Goal: Communication & Community: Answer question/provide support

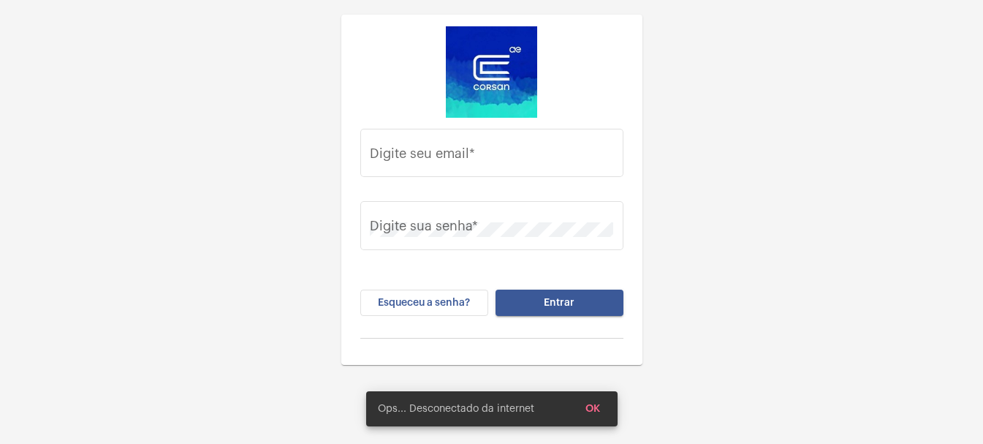
type input "[EMAIL_ADDRESS][DOMAIN_NAME]"
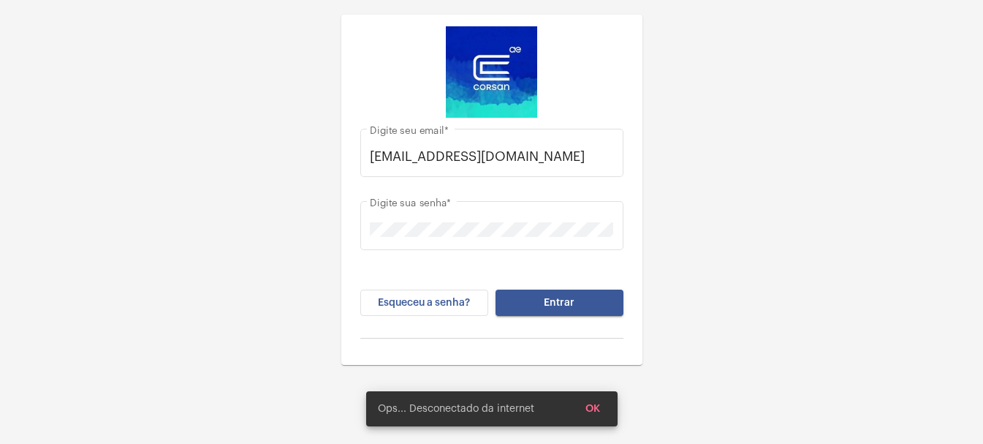
click at [543, 315] on button "Entrar" at bounding box center [560, 303] width 128 height 26
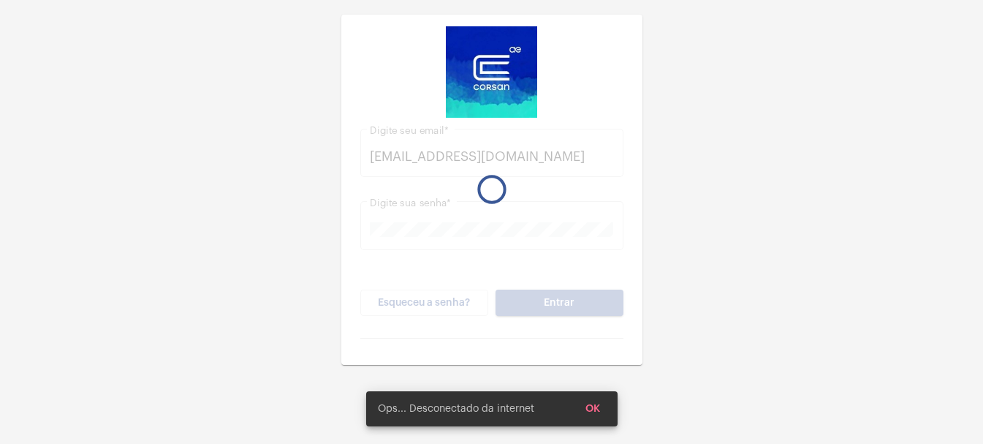
click at [547, 309] on button "Entrar" at bounding box center [560, 303] width 128 height 26
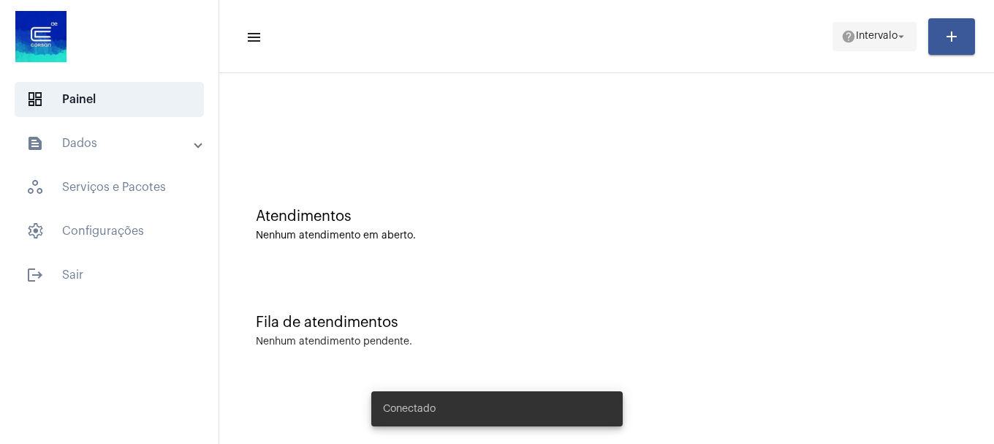
click at [894, 49] on span "help Intervalo arrow_drop_down" at bounding box center [874, 36] width 67 height 26
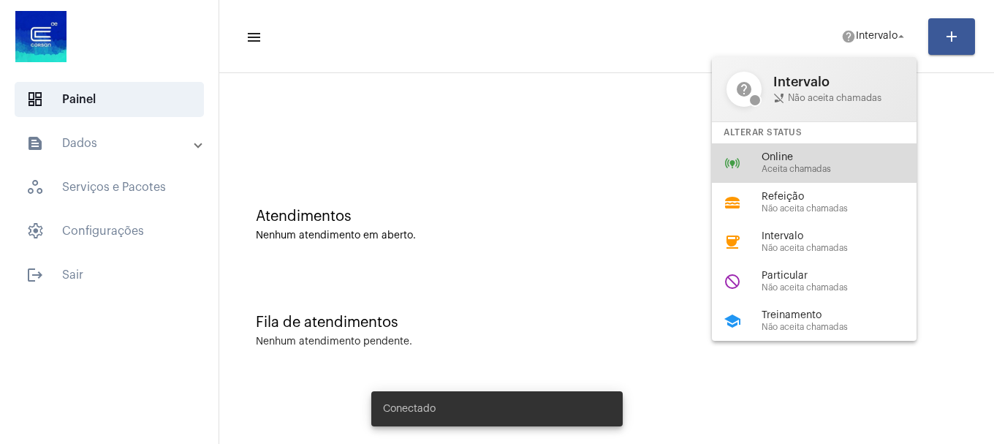
click at [824, 166] on span "Aceita chamadas" at bounding box center [845, 169] width 167 height 10
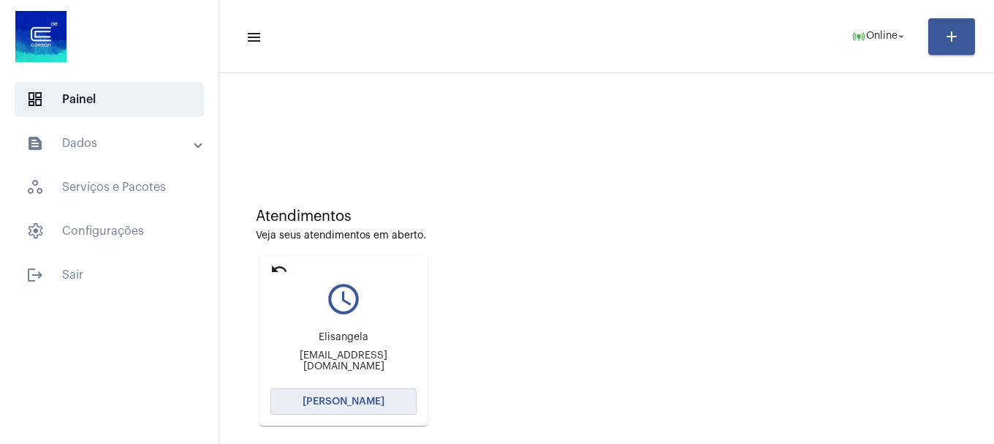
click at [385, 390] on button "[PERSON_NAME]" at bounding box center [343, 401] width 146 height 26
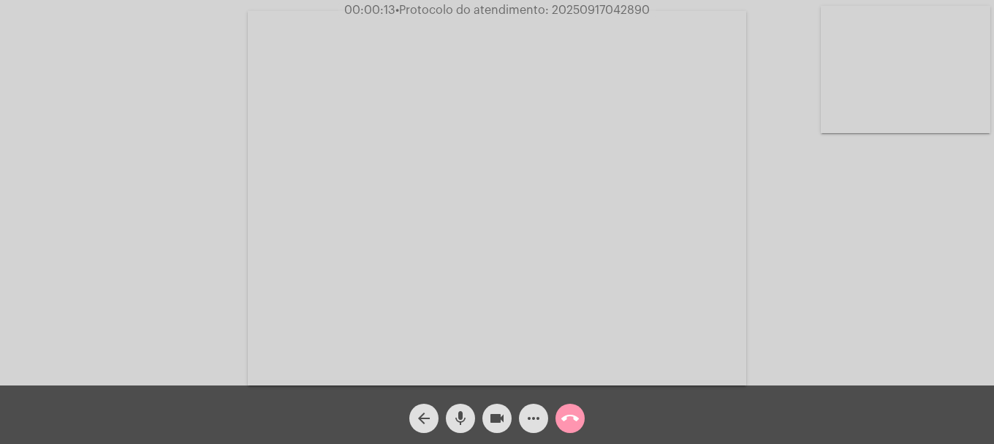
drag, startPoint x: 994, startPoint y: 2, endPoint x: 69, endPoint y: 198, distance: 944.6
click at [69, 198] on div "Acessando Câmera e Microfone..." at bounding box center [496, 196] width 991 height 385
click at [927, 104] on video at bounding box center [906, 69] width 170 height 127
click at [215, 226] on video at bounding box center [194, 196] width 170 height 127
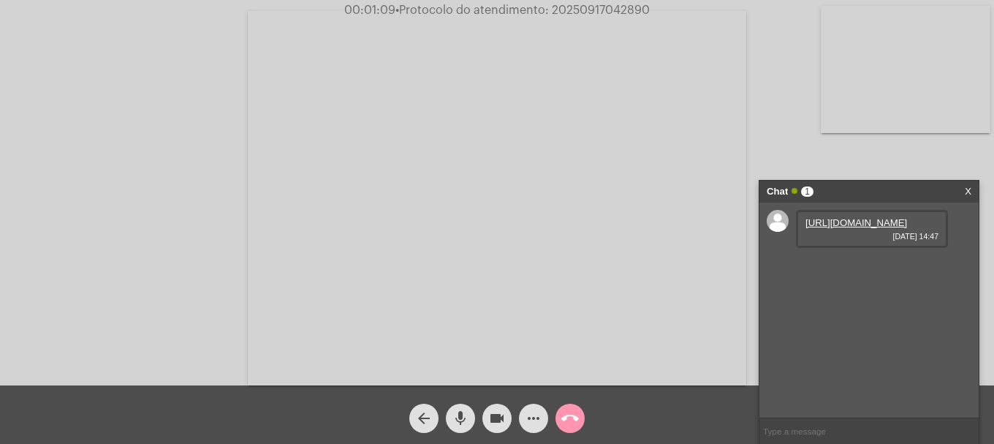
click at [852, 228] on link "[URL][DOMAIN_NAME]" at bounding box center [857, 222] width 102 height 11
click at [851, 270] on link "[URL][DOMAIN_NAME]" at bounding box center [857, 264] width 102 height 11
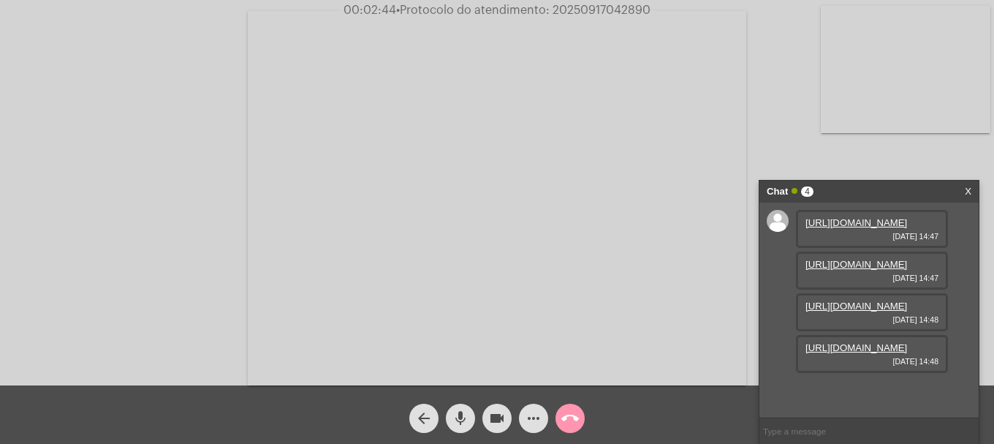
scroll to position [87, 0]
click at [858, 311] on link "[URL][DOMAIN_NAME]" at bounding box center [857, 305] width 102 height 11
click at [872, 353] on link "[URL][DOMAIN_NAME]" at bounding box center [857, 347] width 102 height 11
click at [879, 392] on link "[URL][DOMAIN_NAME]" at bounding box center [857, 389] width 102 height 11
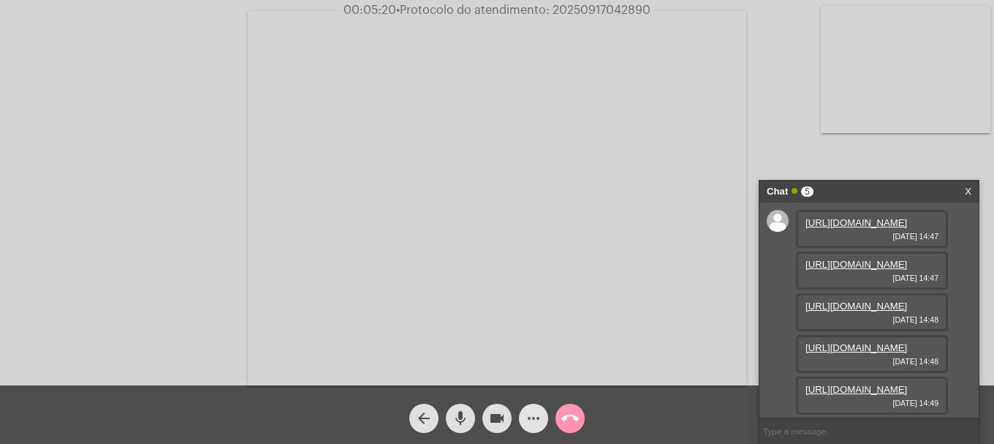
click at [536, 428] on span "more_horiz" at bounding box center [534, 418] width 18 height 29
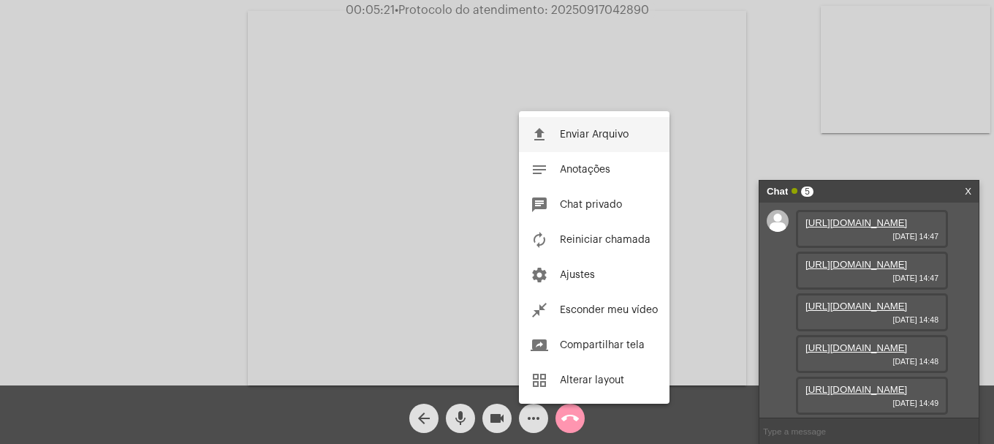
click at [571, 131] on span "Enviar Arquivo" at bounding box center [594, 134] width 69 height 10
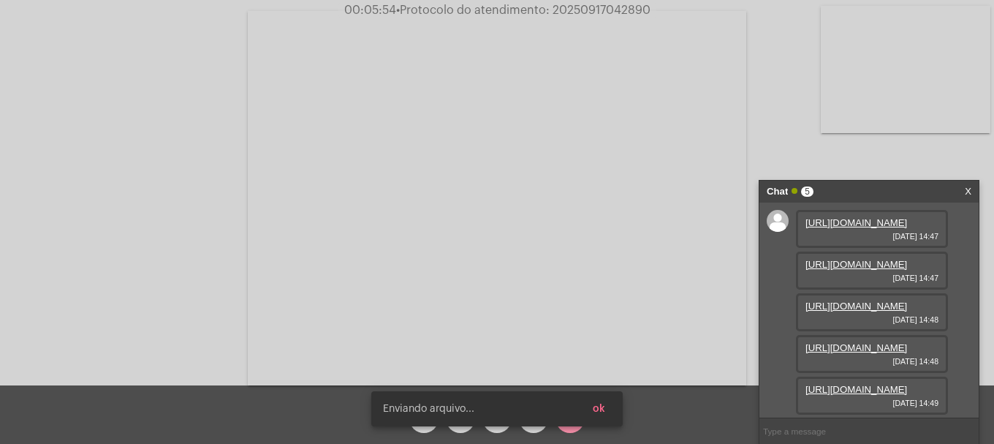
scroll to position [236, 0]
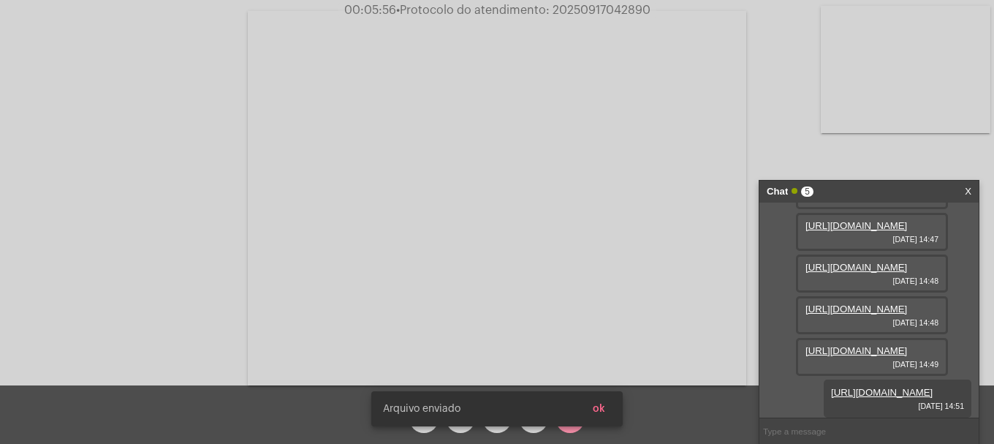
click at [603, 412] on span "ok" at bounding box center [599, 409] width 12 height 10
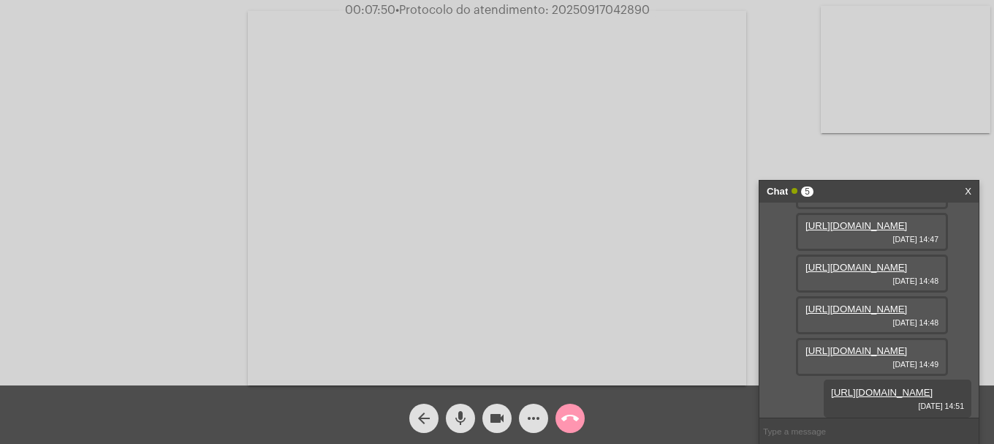
click at [488, 425] on button "videocam" at bounding box center [497, 418] width 29 height 29
click at [495, 412] on mat-icon "videocam_off" at bounding box center [497, 418] width 18 height 18
click at [495, 412] on mat-icon "videocam" at bounding box center [497, 418] width 18 height 18
click at [493, 422] on mat-icon "videocam_off" at bounding box center [497, 418] width 18 height 18
click at [857, 437] on input "text" at bounding box center [869, 431] width 219 height 26
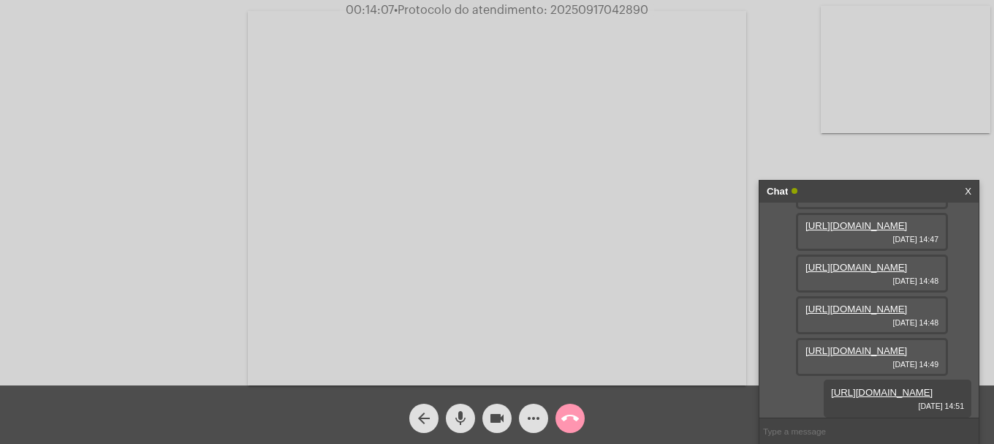
paste input "[EMAIL_ADDRESS][DOMAIN_NAME]"
type input "[EMAIL_ADDRESS][DOMAIN_NAME]"
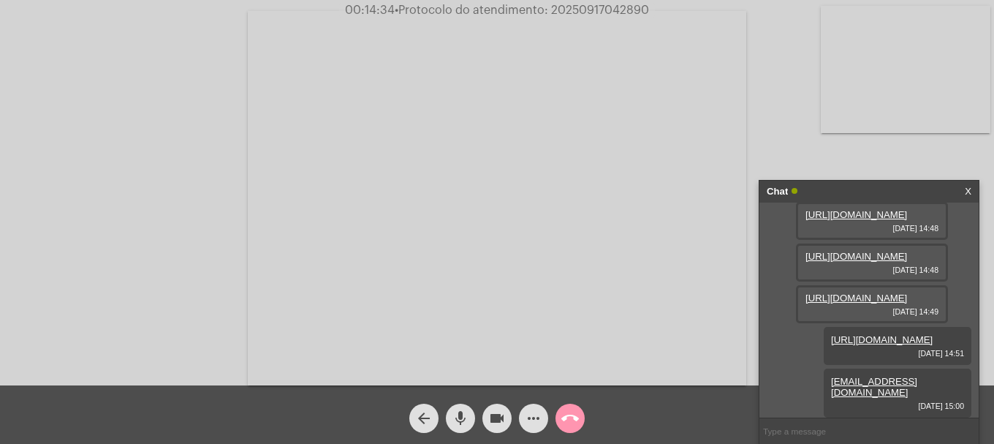
click at [502, 425] on mat-icon "videocam" at bounding box center [497, 418] width 18 height 18
click at [491, 410] on mat-icon "videocam_off" at bounding box center [497, 418] width 18 height 18
click at [543, 414] on button "more_horiz" at bounding box center [533, 418] width 29 height 29
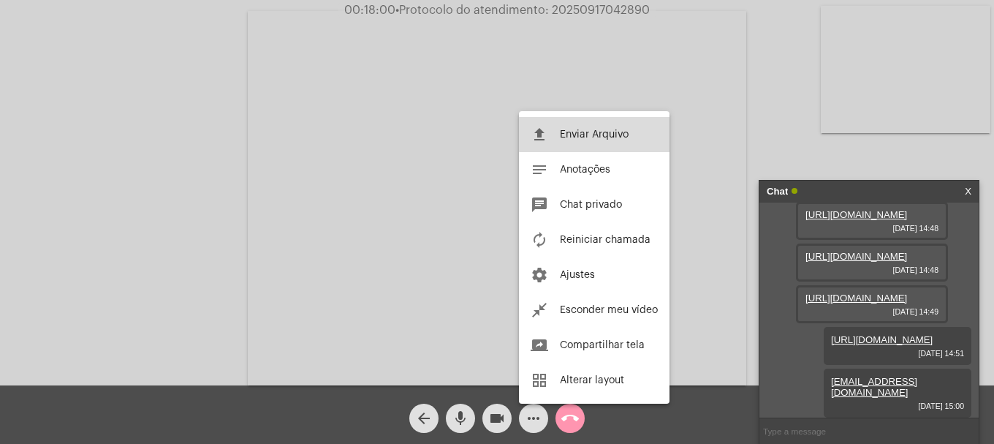
click at [627, 129] on span "Enviar Arquivo" at bounding box center [594, 134] width 69 height 10
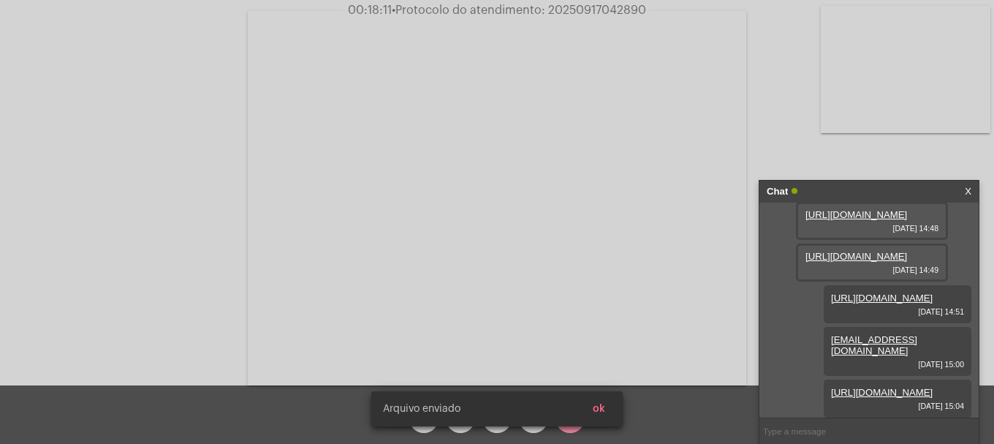
scroll to position [363, 0]
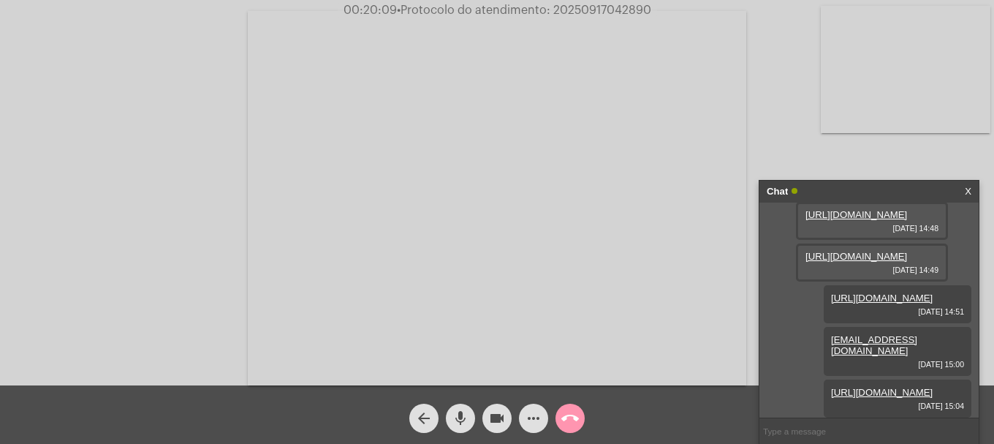
click at [570, 11] on span "• Protocolo do atendimento: 20250917042890" at bounding box center [524, 10] width 254 height 12
copy span "20250917042890"
click at [790, 432] on input "text" at bounding box center [869, 431] width 219 height 26
paste input "20250917042890"
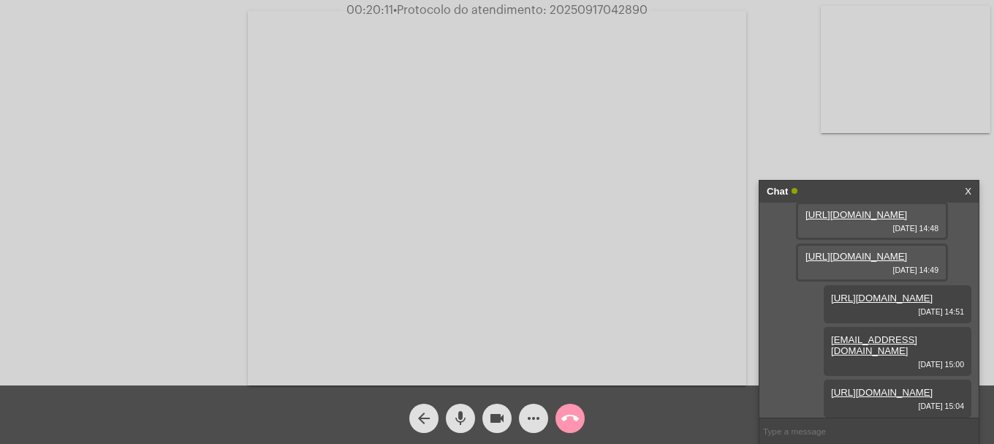
type input "20250917042890"
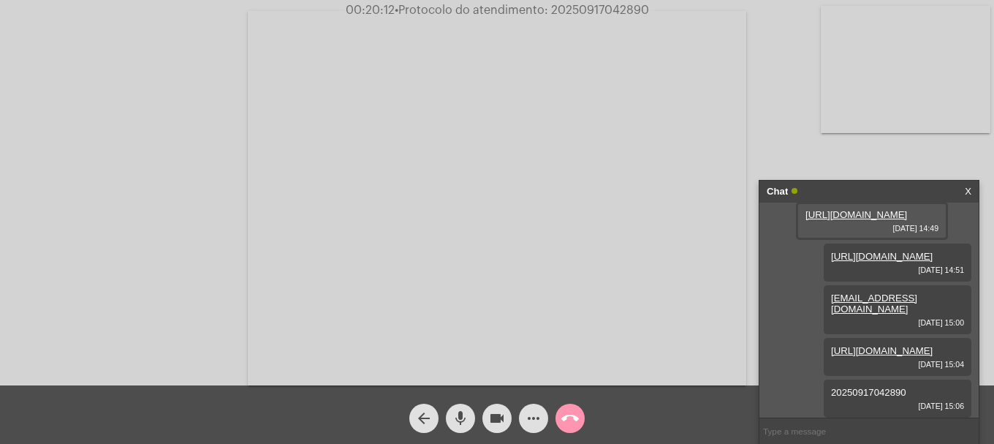
scroll to position [405, 0]
click at [567, 426] on mat-icon "call_end" at bounding box center [570, 418] width 18 height 18
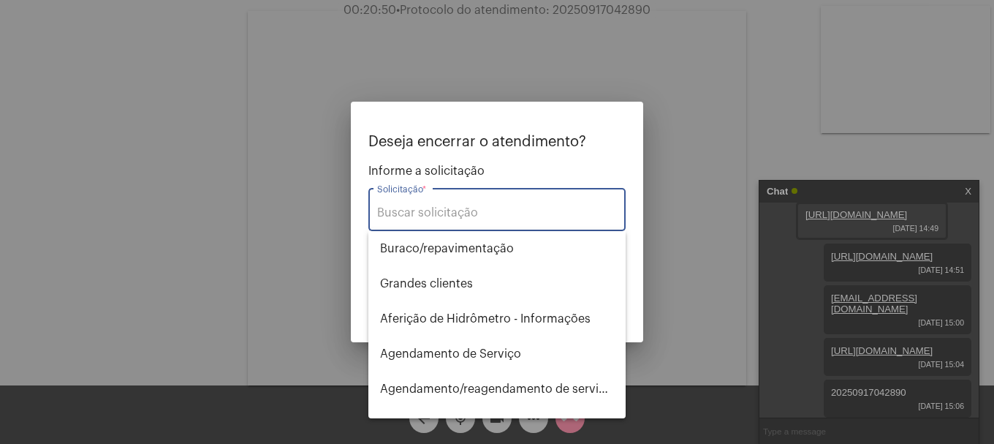
click at [389, 201] on div "Solicitação *" at bounding box center [497, 208] width 240 height 46
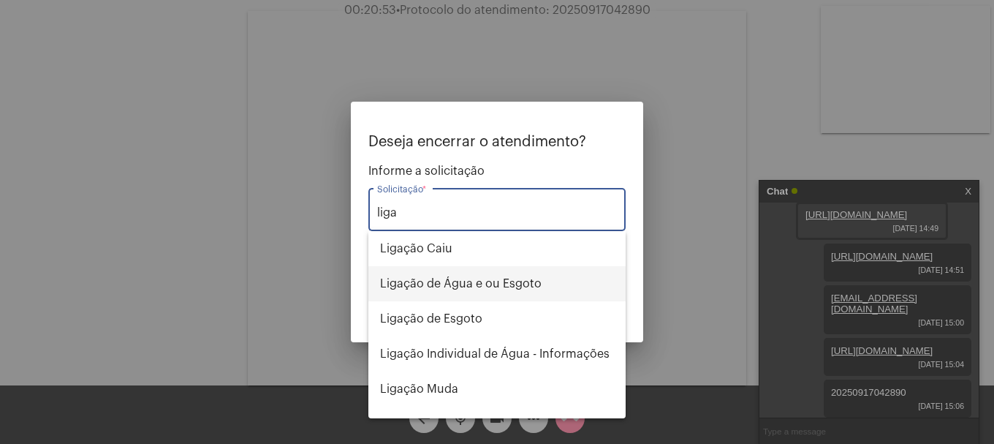
click at [427, 273] on span "Ligação de Água e ou Esgoto" at bounding box center [497, 283] width 234 height 35
type input "Ligação de Água e ou Esgoto"
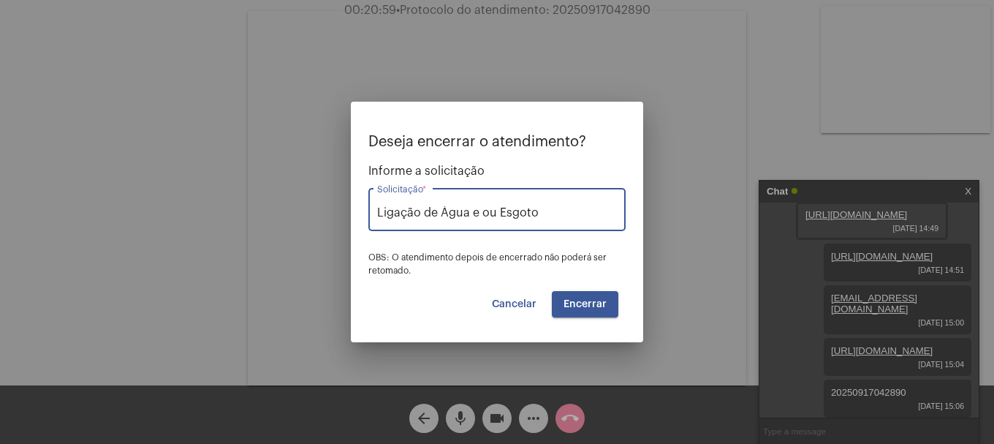
click at [584, 309] on button "Encerrar" at bounding box center [585, 304] width 67 height 26
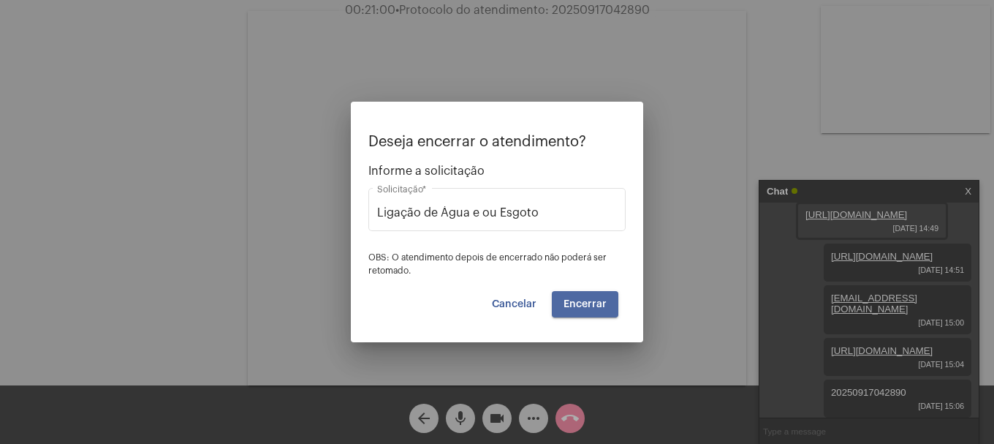
click at [584, 309] on button "Encerrar" at bounding box center [585, 304] width 67 height 26
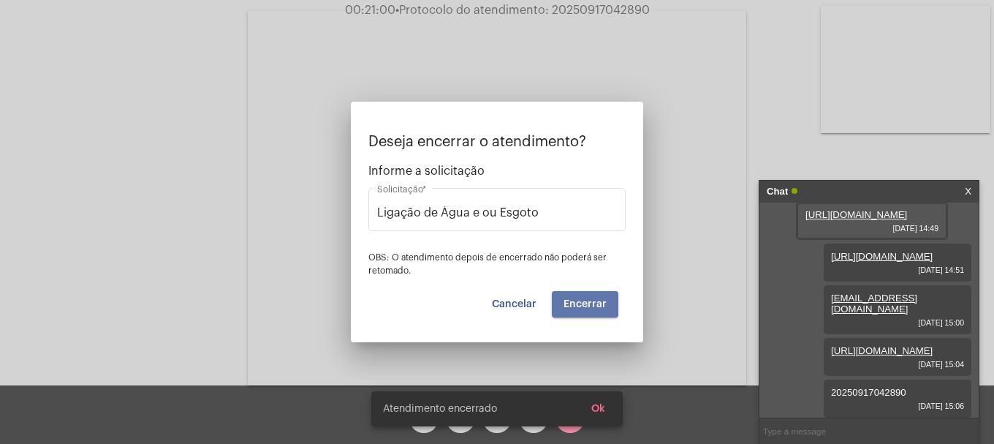
click at [584, 309] on button "Encerrar" at bounding box center [585, 304] width 67 height 26
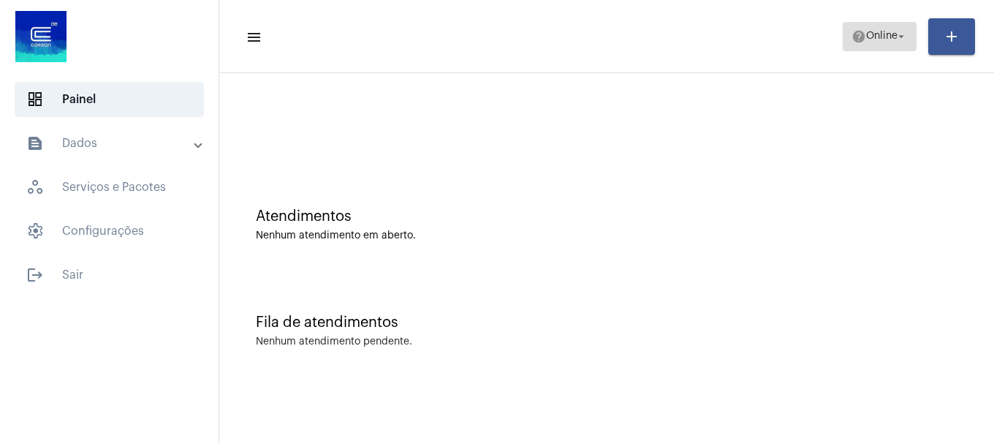
click at [869, 44] on span "help Online arrow_drop_down" at bounding box center [880, 36] width 56 height 26
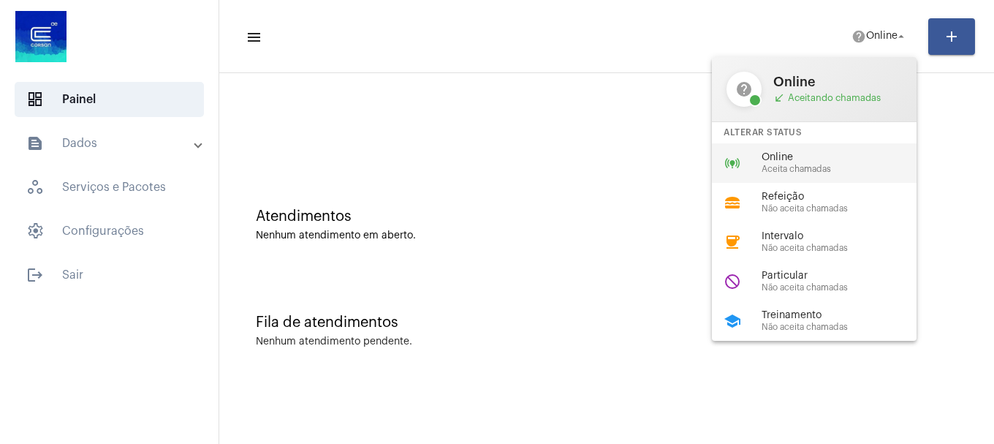
click at [863, 149] on div "online_prediction Online Aceita chamadas" at bounding box center [826, 162] width 228 height 39
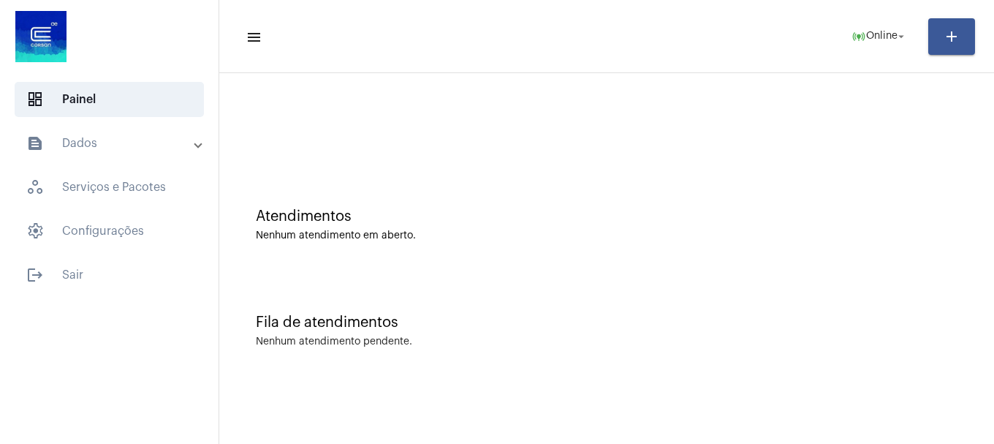
click at [55, 127] on mat-expansion-panel-header "text_snippet_outlined Dados" at bounding box center [114, 143] width 210 height 35
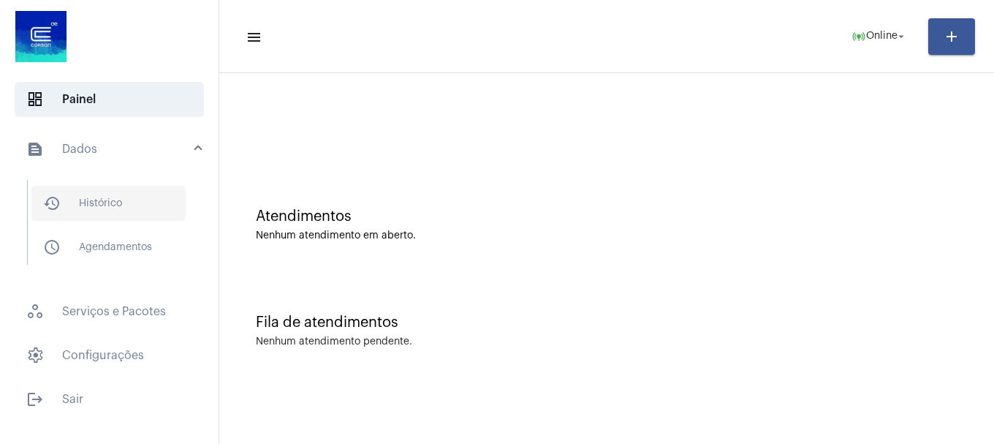
click at [99, 194] on span "history_outlined Histórico" at bounding box center [108, 203] width 154 height 35
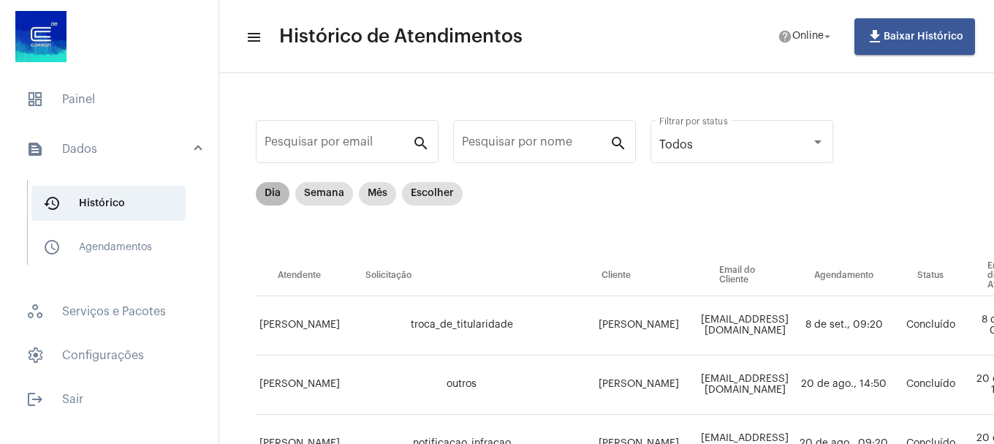
click at [265, 186] on mat-chip "Dia" at bounding box center [273, 193] width 34 height 23
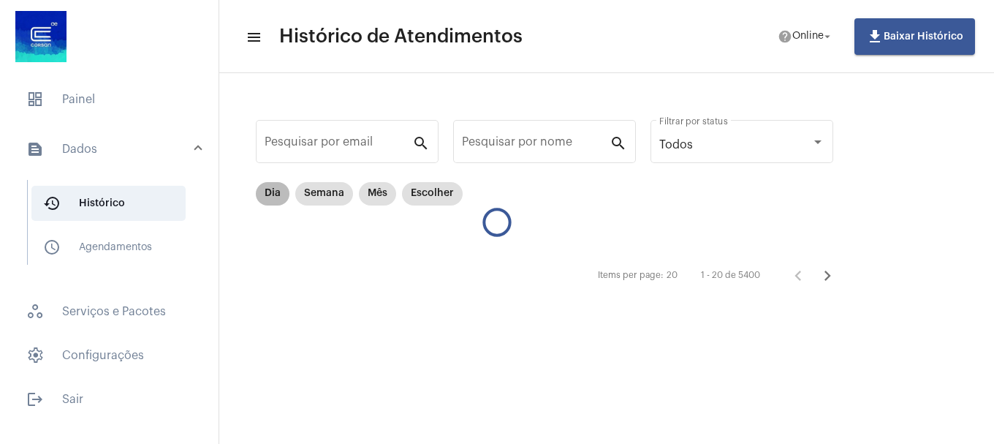
click at [257, 195] on mat-chip "Dia" at bounding box center [273, 193] width 34 height 23
click at [800, 33] on span "Online" at bounding box center [807, 36] width 31 height 10
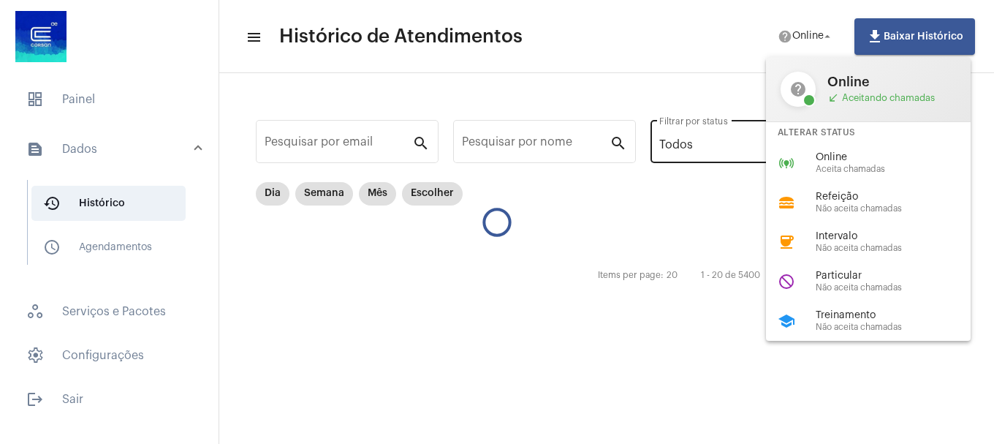
drag, startPoint x: 789, startPoint y: 153, endPoint x: 773, endPoint y: 155, distance: 16.2
click at [790, 153] on div "online_prediction Online Aceita chamadas" at bounding box center [880, 162] width 228 height 39
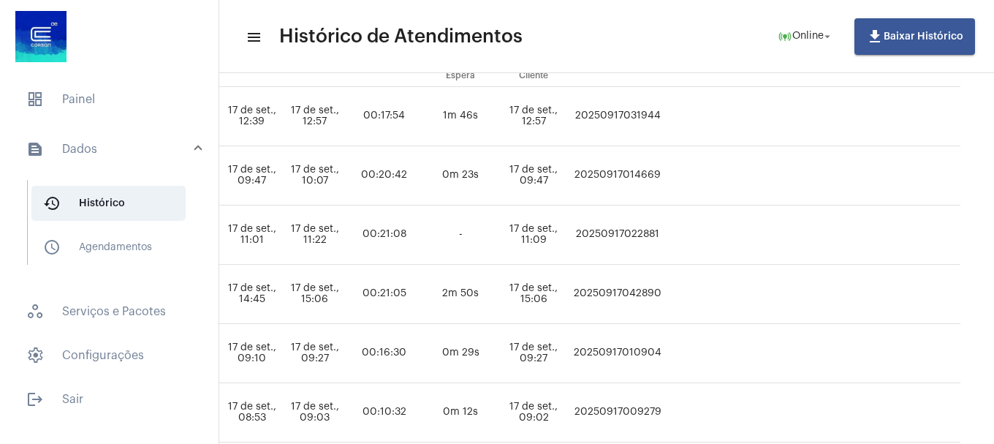
scroll to position [209, 915]
click at [662, 292] on td "20250917042890" at bounding box center [614, 294] width 95 height 59
copy td "20250917042890"
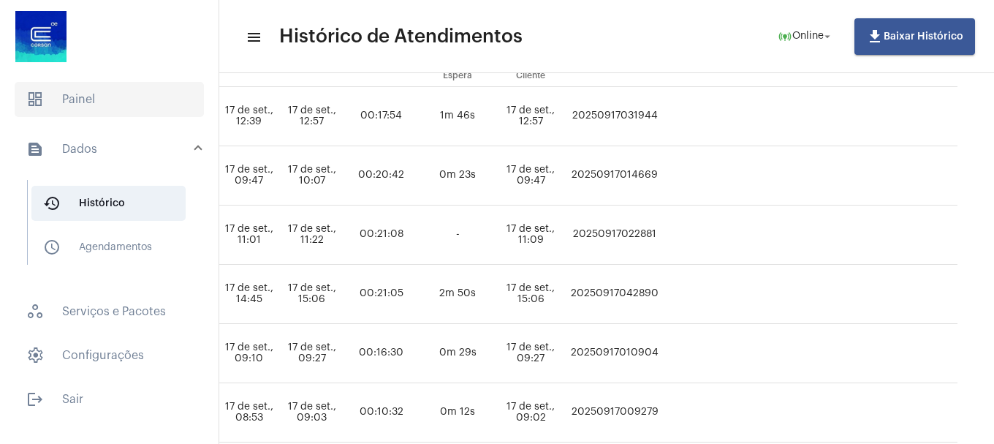
click at [83, 100] on span "dashboard Painel" at bounding box center [109, 99] width 189 height 35
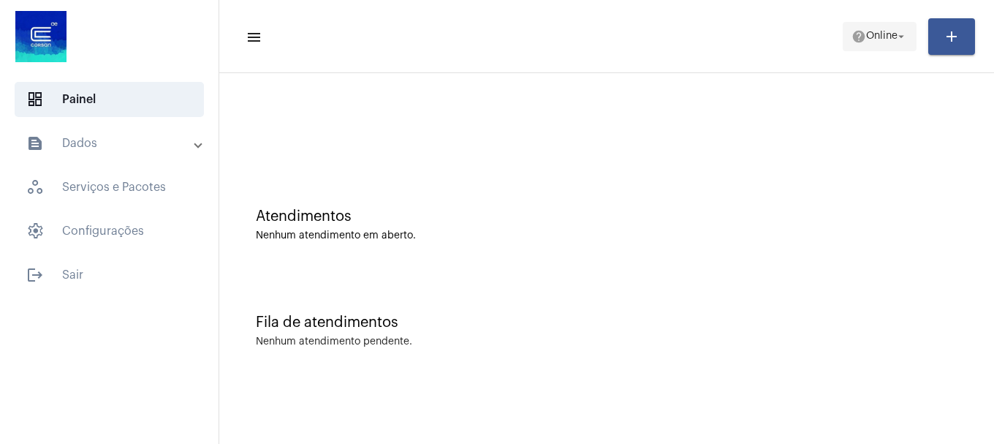
click at [852, 40] on mat-icon "help" at bounding box center [859, 36] width 15 height 15
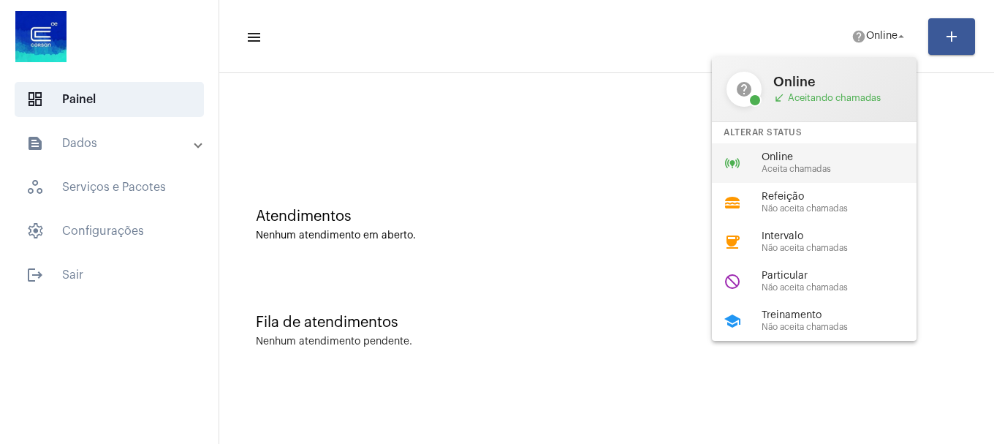
click at [772, 168] on span "Aceita chamadas" at bounding box center [845, 169] width 167 height 10
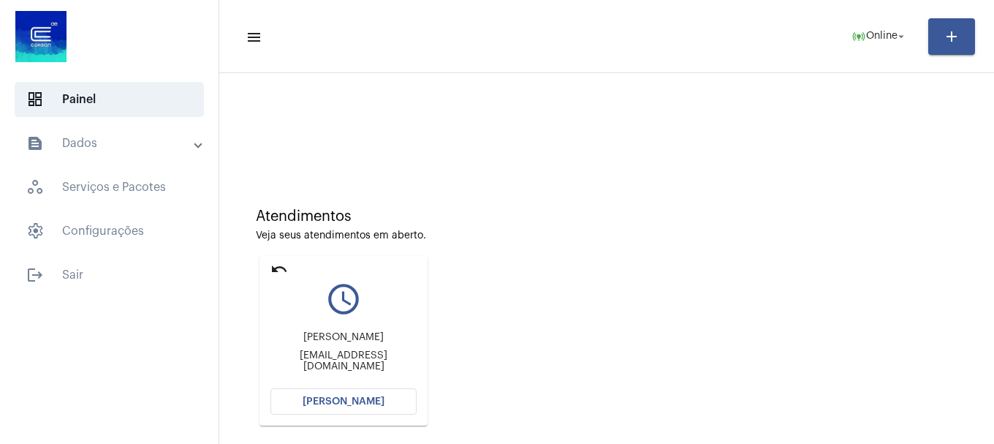
click at [362, 406] on span "[PERSON_NAME]" at bounding box center [344, 401] width 82 height 10
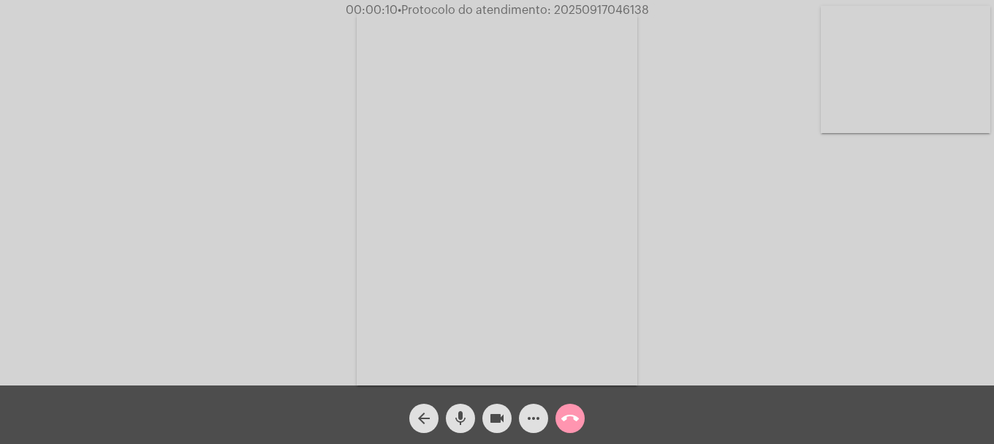
click at [450, 425] on button "mic" at bounding box center [460, 418] width 29 height 29
click at [448, 417] on button "mic_off" at bounding box center [460, 418] width 29 height 29
click at [577, 416] on mat-icon "call_end" at bounding box center [570, 418] width 18 height 18
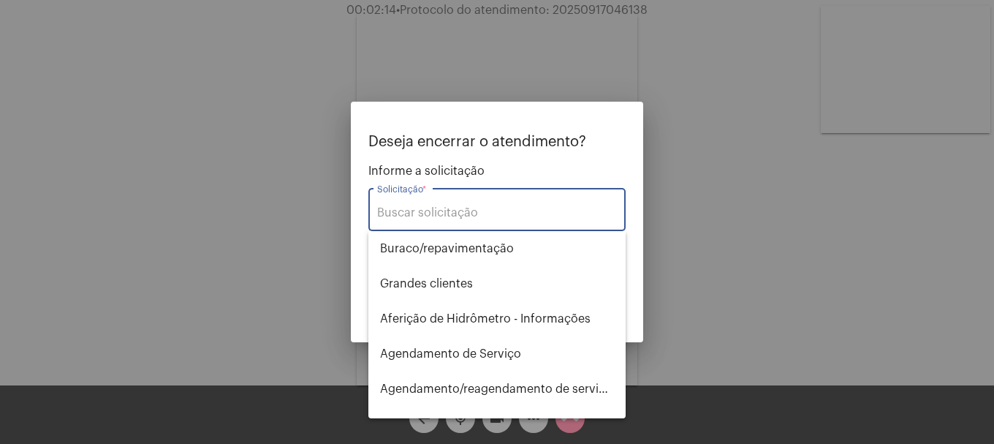
click at [477, 213] on input "Solicitação *" at bounding box center [497, 212] width 240 height 13
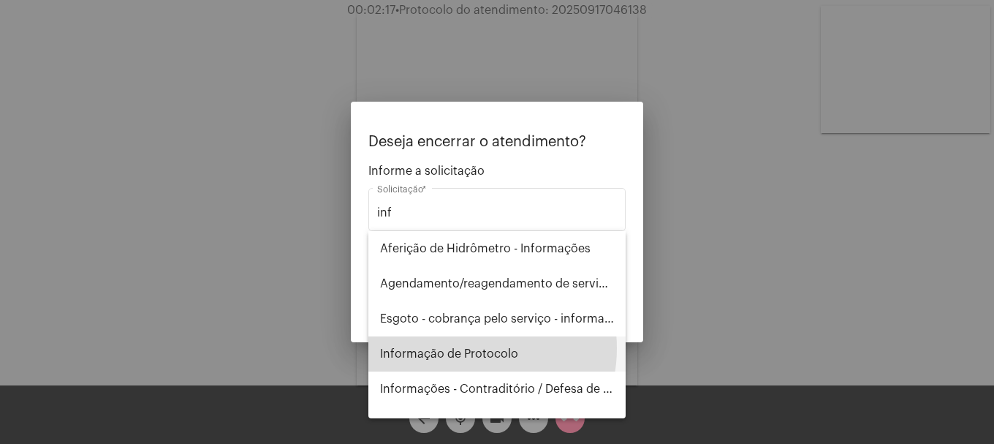
click at [466, 348] on span "Informação de Protocolo" at bounding box center [497, 353] width 234 height 35
type input "Informação de Protocolo"
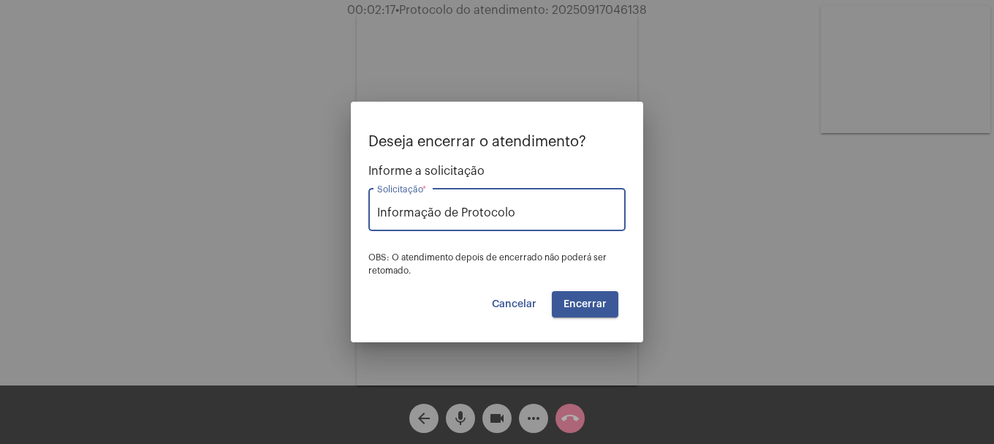
click at [570, 306] on span "Encerrar" at bounding box center [585, 304] width 43 height 10
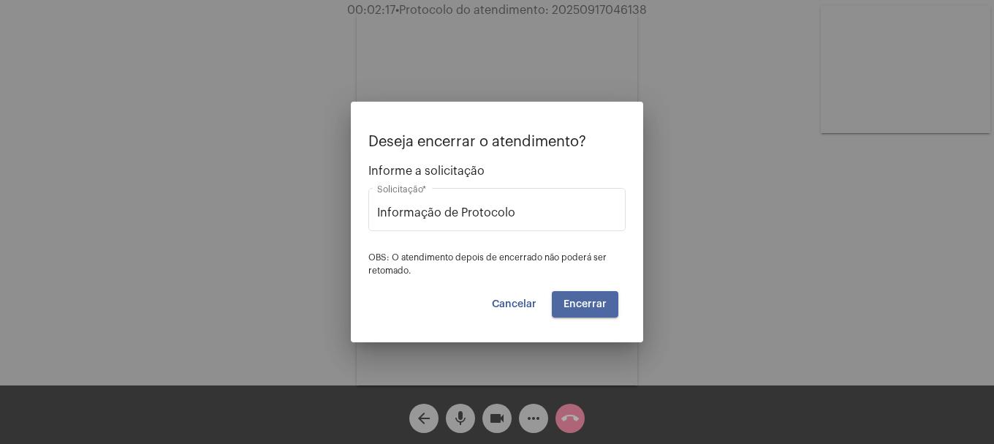
click at [570, 306] on span "Encerrar" at bounding box center [585, 304] width 43 height 10
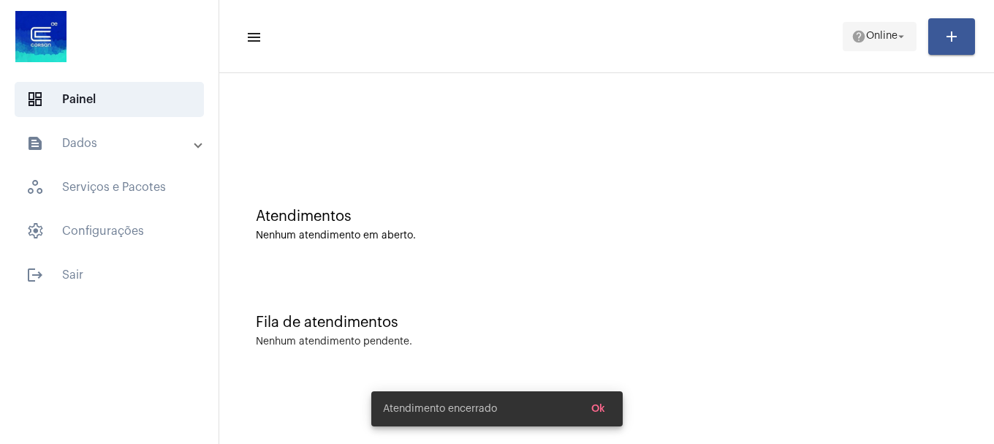
click at [866, 34] on span "Online" at bounding box center [881, 36] width 31 height 10
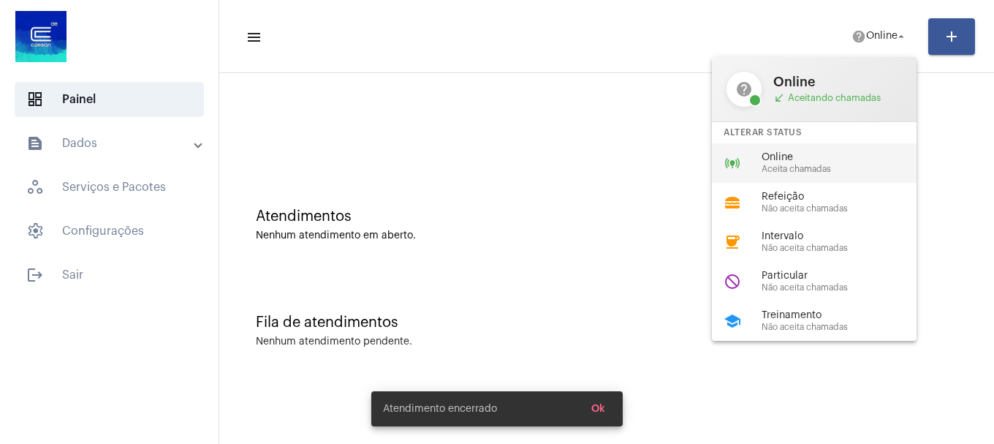
click at [831, 163] on div "Online Aceita chamadas" at bounding box center [845, 163] width 167 height 22
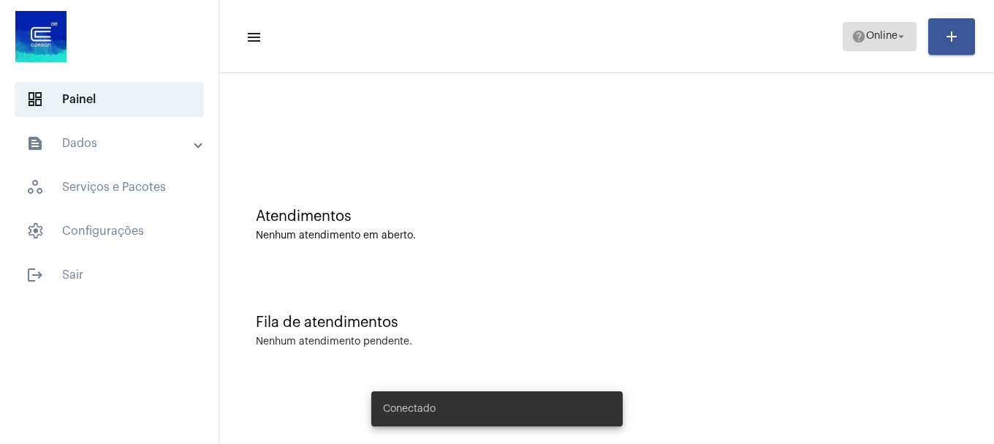
click at [881, 39] on span "Online" at bounding box center [881, 36] width 31 height 10
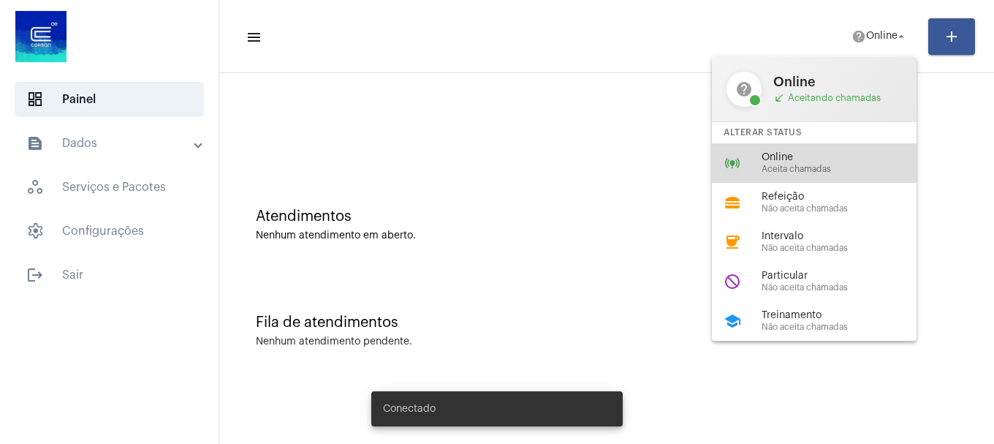
click at [828, 173] on span "Aceita chamadas" at bounding box center [845, 169] width 167 height 10
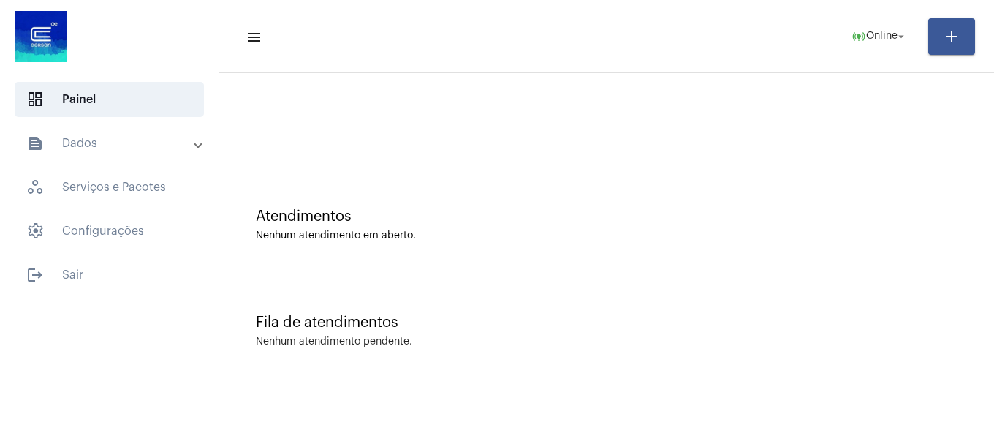
click at [477, 276] on div "Fila de atendimentos Nenhum atendimento pendente." at bounding box center [607, 323] width 760 height 106
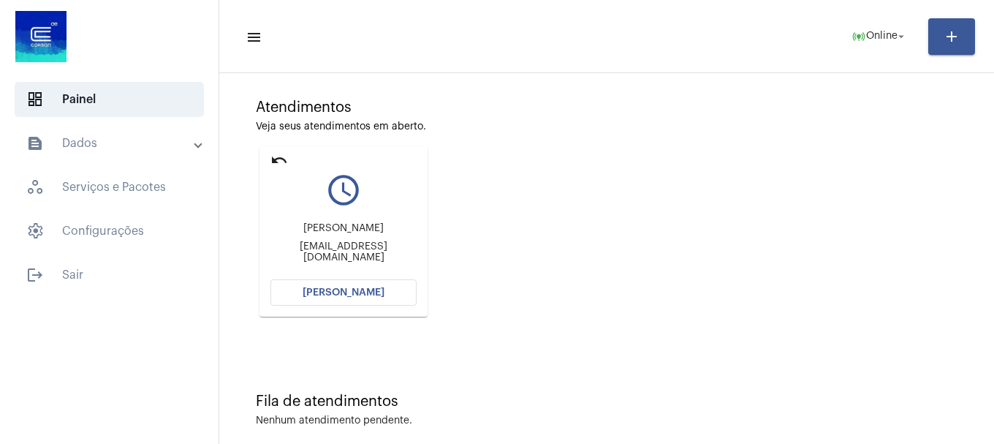
scroll to position [128, 0]
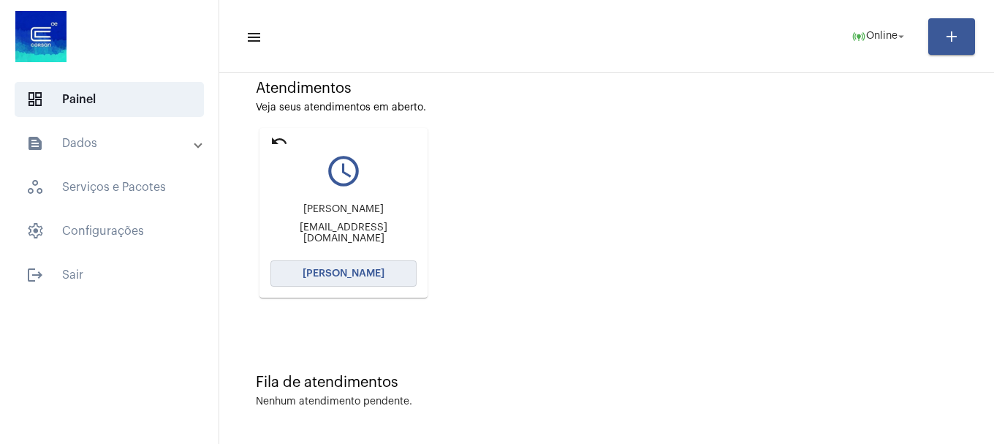
click at [371, 274] on span "[PERSON_NAME]" at bounding box center [344, 273] width 82 height 10
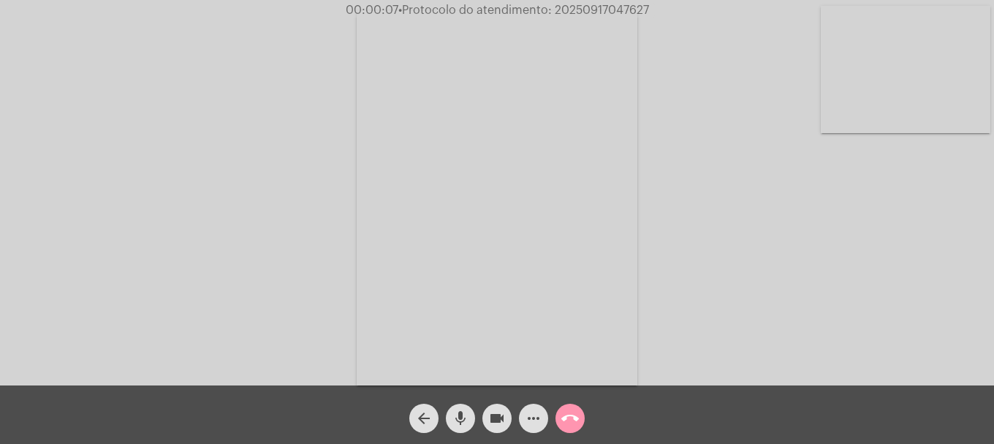
click at [853, 86] on video at bounding box center [906, 69] width 170 height 127
click at [121, 278] on video at bounding box center [194, 196] width 170 height 226
click at [959, 125] on video at bounding box center [906, 69] width 170 height 127
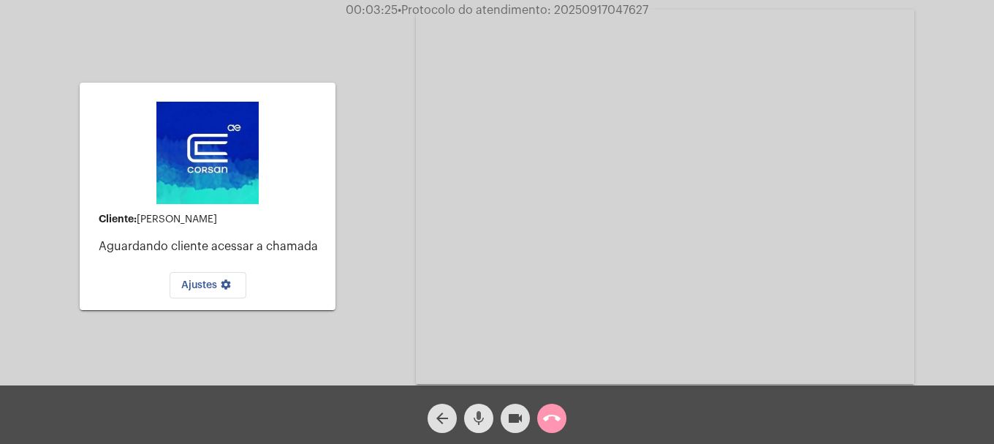
click at [481, 415] on mat-icon "mic" at bounding box center [479, 418] width 18 height 18
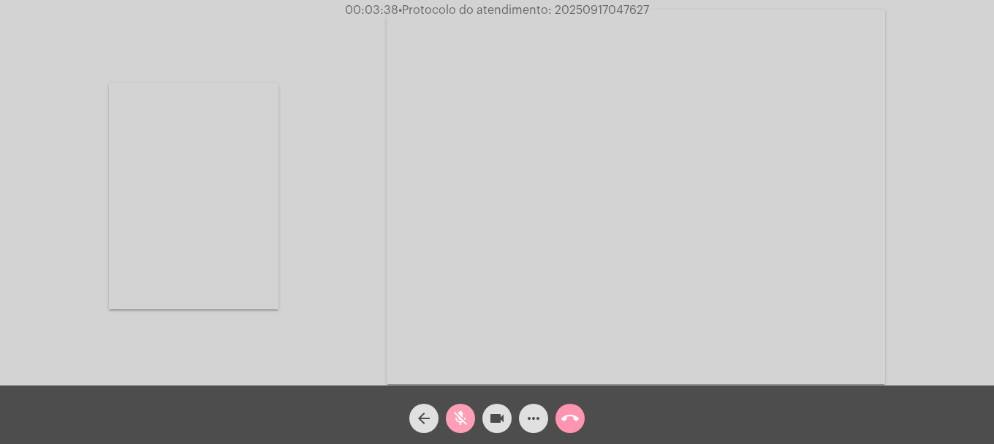
click at [447, 420] on button "mic_off" at bounding box center [460, 418] width 29 height 29
click at [409, 415] on button "arrow_back" at bounding box center [423, 418] width 29 height 29
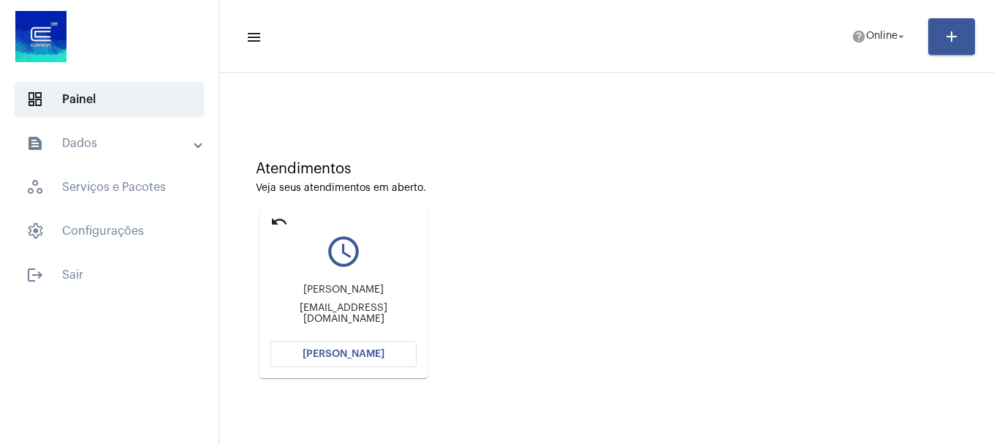
scroll to position [73, 0]
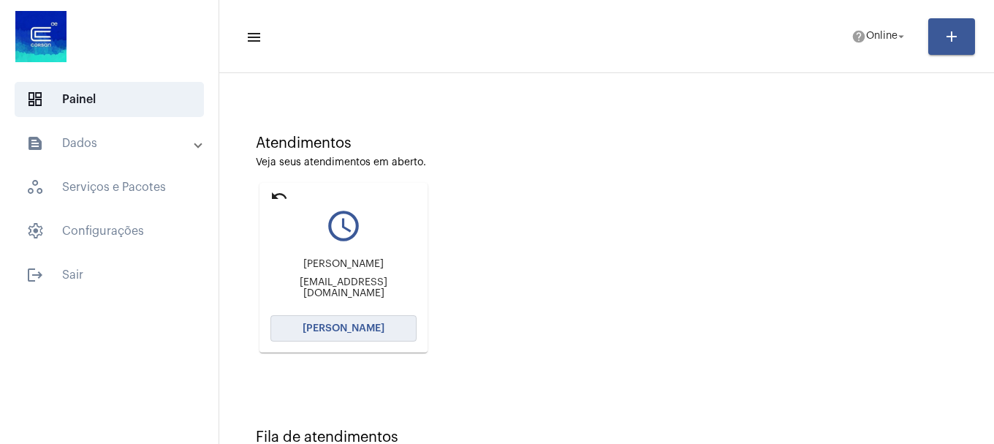
click at [360, 338] on button "[PERSON_NAME]" at bounding box center [343, 328] width 146 height 26
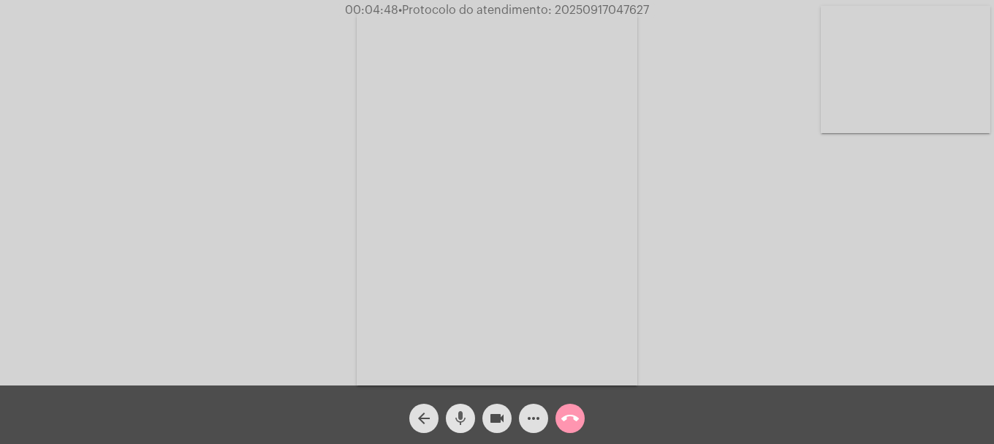
click at [466, 421] on mat-icon "mic" at bounding box center [461, 418] width 18 height 18
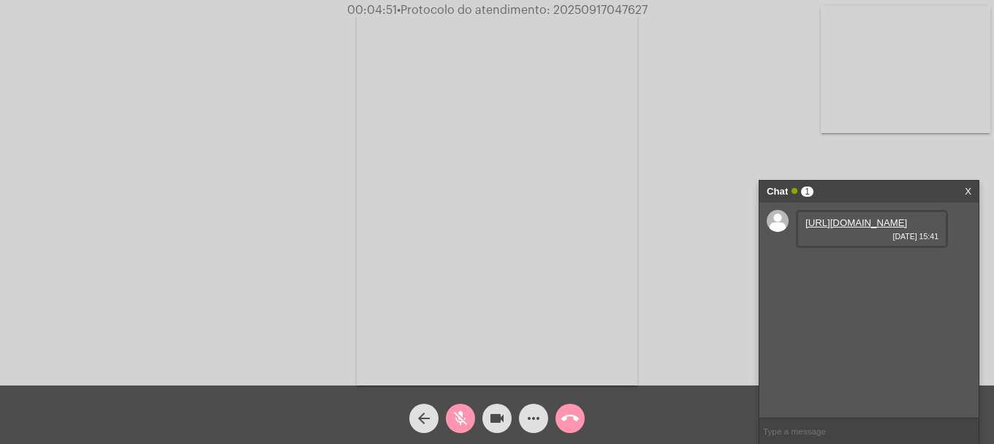
click at [465, 421] on mat-icon "mic_off" at bounding box center [461, 418] width 18 height 18
click at [882, 225] on link "https://neft-transfer-bucket.s3.amazonaws.com/temp-fb25f664-ac46-4a6e-2dbc-1f7f…" at bounding box center [857, 222] width 102 height 11
drag, startPoint x: 913, startPoint y: 77, endPoint x: 684, endPoint y: 385, distance: 382.9
click at [912, 80] on video at bounding box center [906, 69] width 170 height 127
click at [463, 430] on span "mic" at bounding box center [461, 418] width 18 height 29
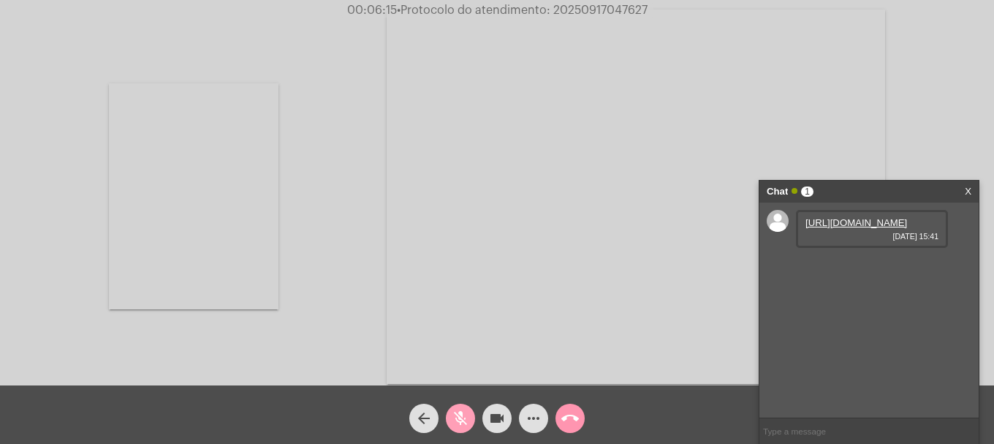
click at [463, 430] on span "mic_off" at bounding box center [461, 418] width 18 height 29
click at [463, 430] on span "mic" at bounding box center [461, 418] width 18 height 29
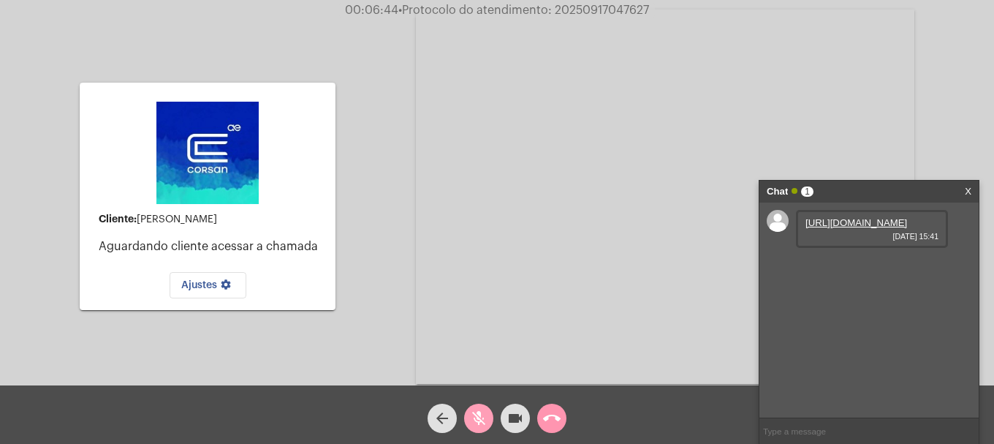
click at [476, 413] on mat-icon "mic_off" at bounding box center [479, 418] width 18 height 18
click at [508, 424] on mat-icon "videocam" at bounding box center [516, 418] width 18 height 18
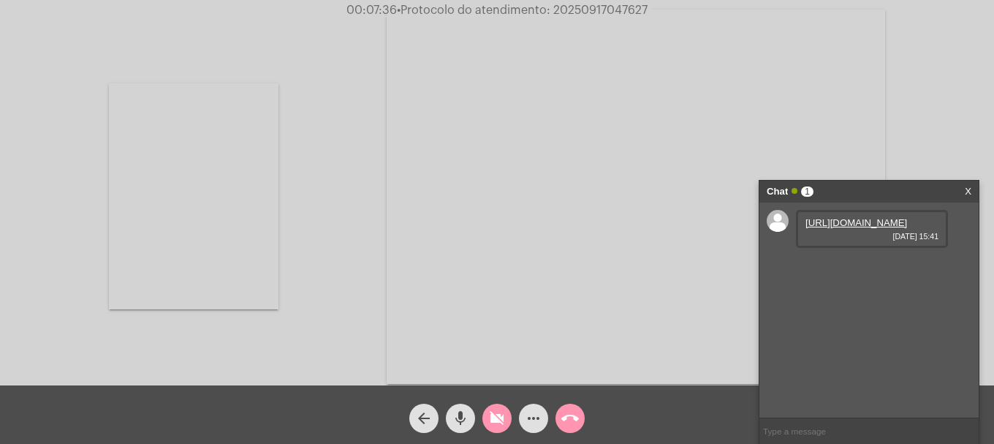
click at [508, 424] on button "videocam_off" at bounding box center [497, 418] width 29 height 29
click at [830, 270] on link "https://neft-transfer-bucket.s3.amazonaws.com/temp-24cb4f8b-1990-23ac-28c9-4a2b…" at bounding box center [857, 264] width 102 height 11
click at [606, 6] on span "• Protocolo do atendimento: 20250917047627" at bounding box center [521, 10] width 251 height 12
copy span "20250917047627"
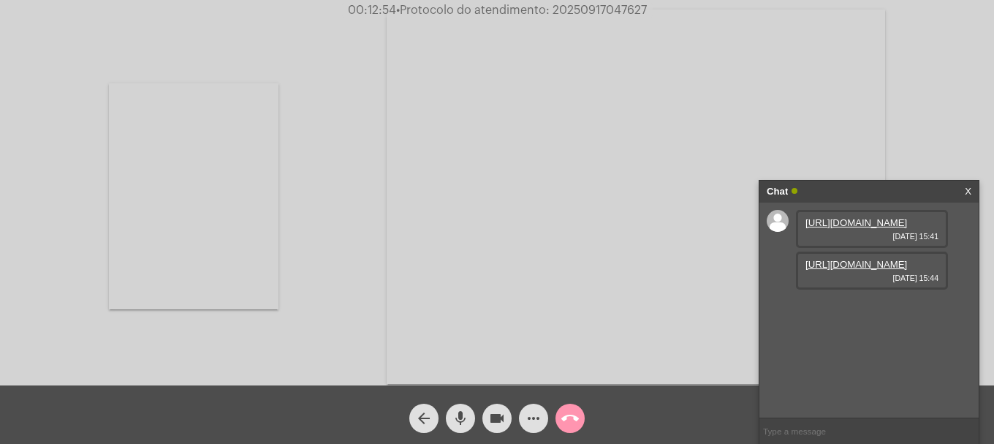
click at [843, 437] on input "text" at bounding box center [869, 431] width 219 height 26
paste input "20250917047627"
type input "20250917047627"
click at [564, 425] on mat-icon "call_end" at bounding box center [570, 418] width 18 height 18
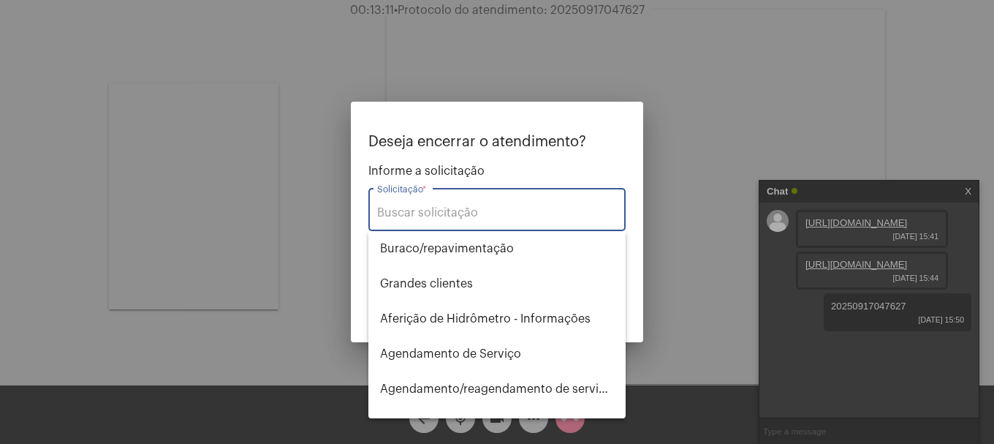
click at [468, 211] on input "Solicitação *" at bounding box center [497, 212] width 240 height 13
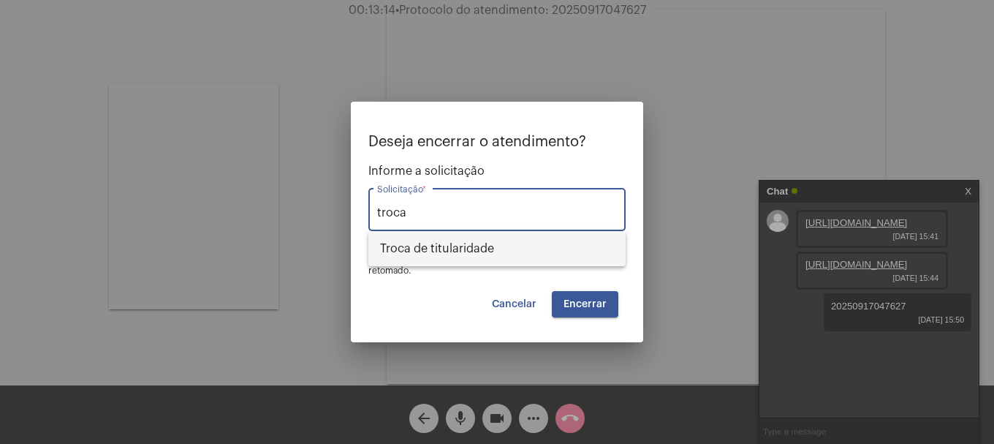
click at [478, 242] on span "Troca de titularidade" at bounding box center [497, 248] width 234 height 35
type input "Troca de titularidade"
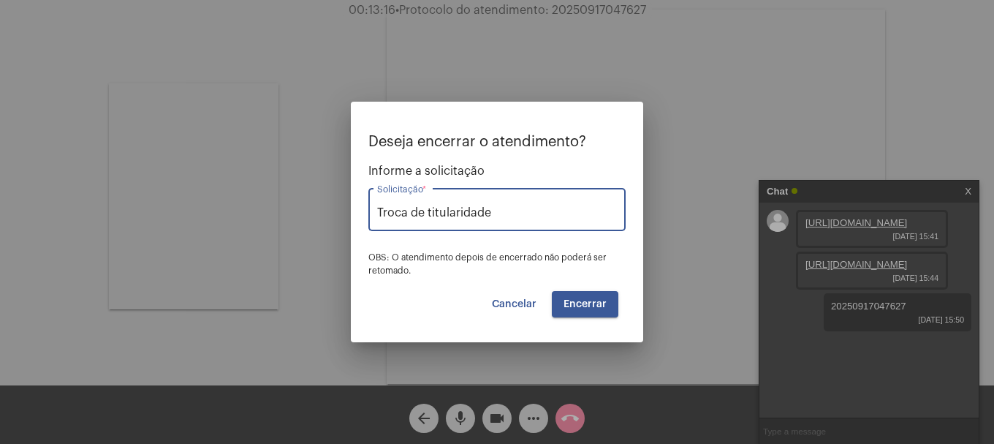
click at [581, 309] on button "Encerrar" at bounding box center [585, 304] width 67 height 26
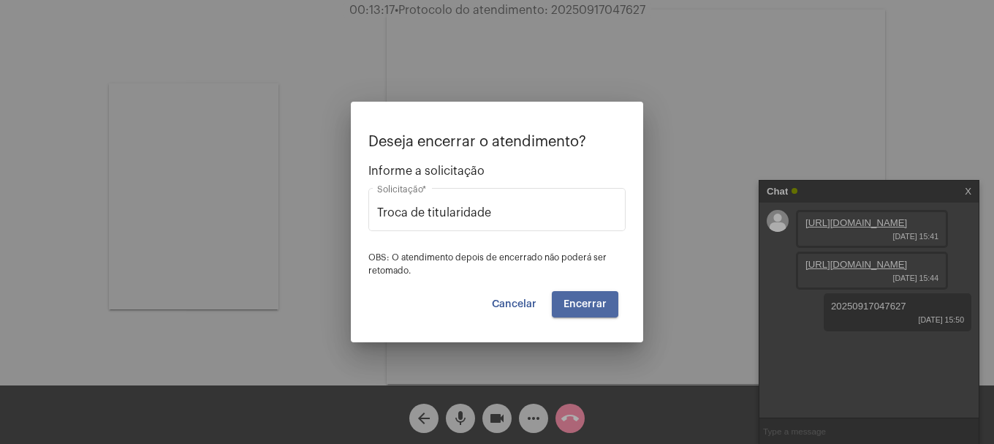
click at [581, 309] on button "Encerrar" at bounding box center [585, 304] width 67 height 26
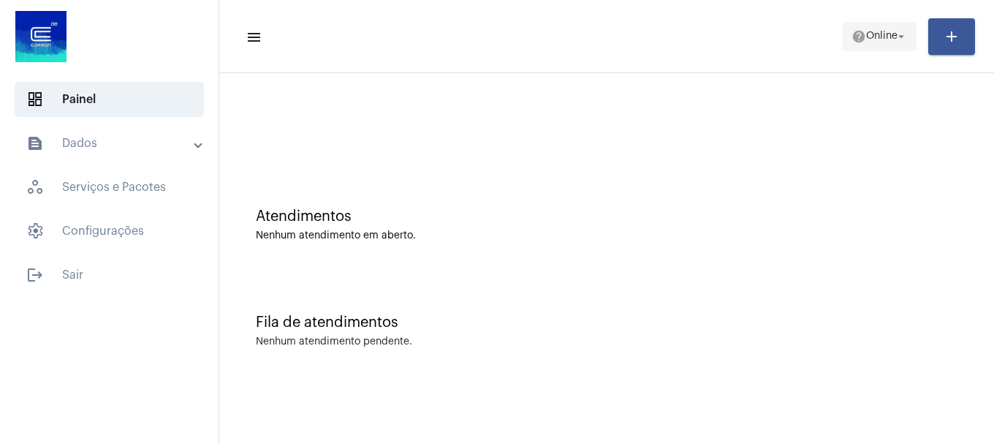
click at [890, 39] on span "Online" at bounding box center [881, 36] width 31 height 10
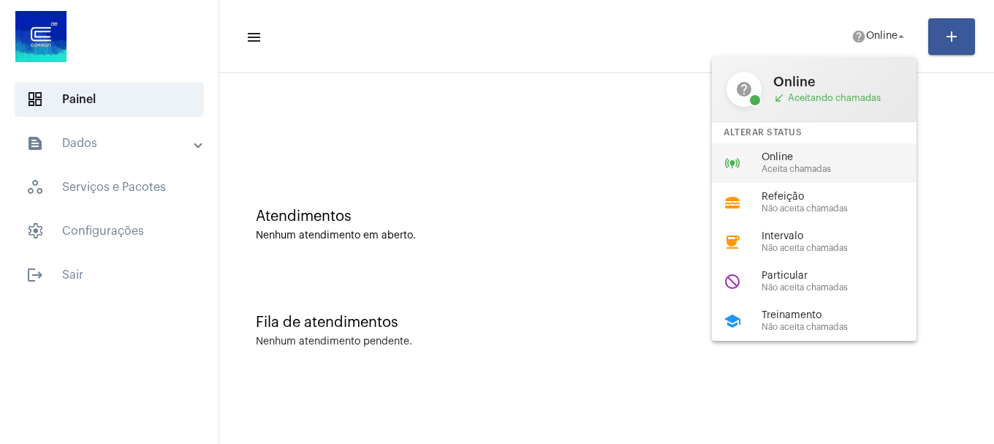
click at [845, 162] on span "Online" at bounding box center [845, 157] width 167 height 11
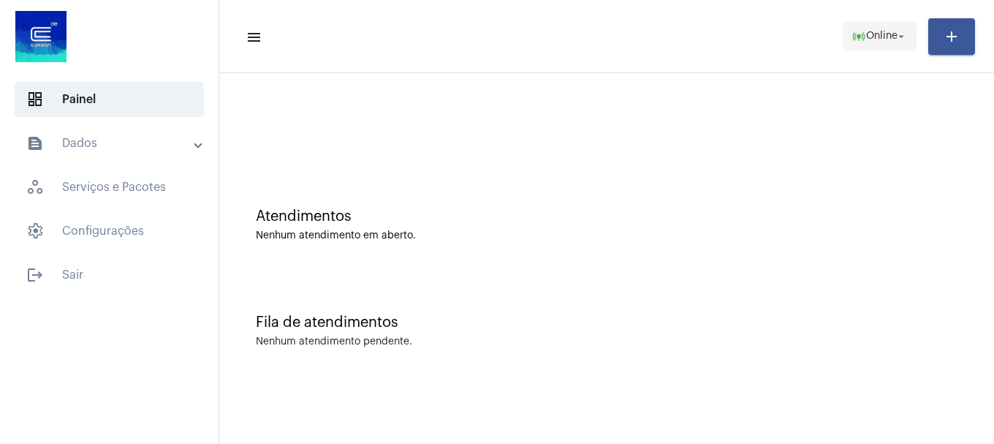
click at [860, 46] on span "online_prediction Online arrow_drop_down" at bounding box center [880, 36] width 56 height 26
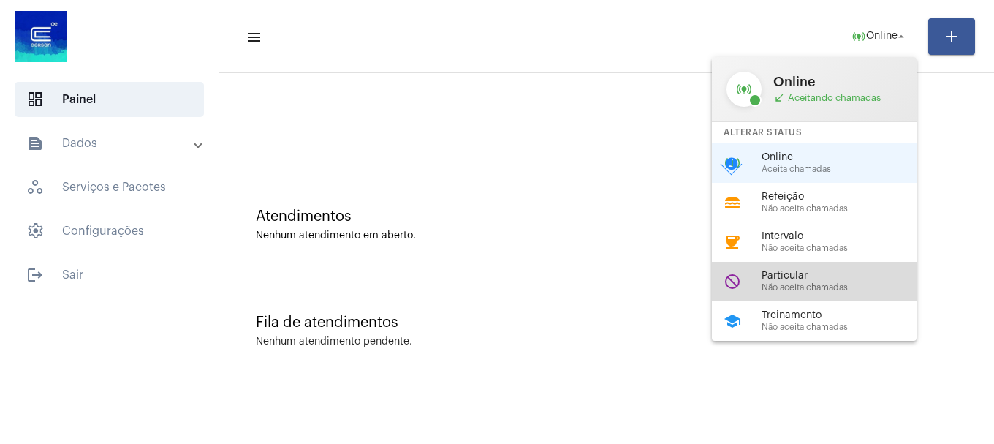
click at [795, 272] on span "Particular" at bounding box center [845, 275] width 167 height 11
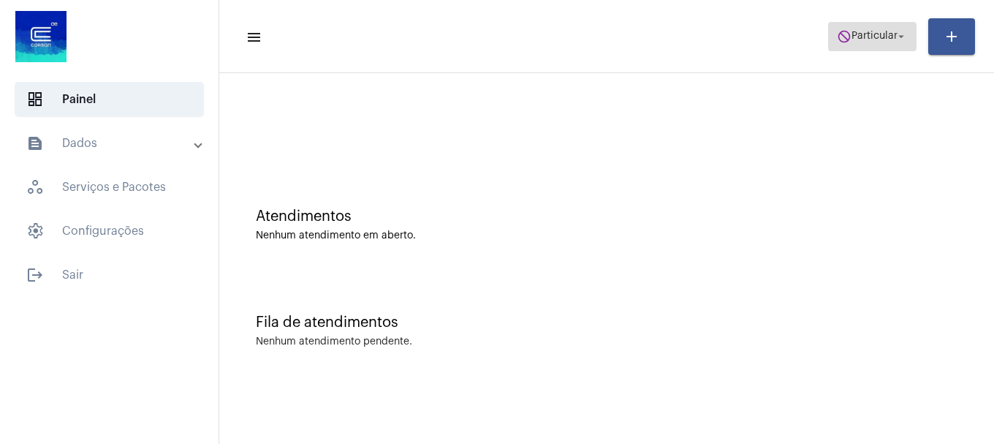
click at [882, 37] on span "Particular" at bounding box center [875, 36] width 46 height 10
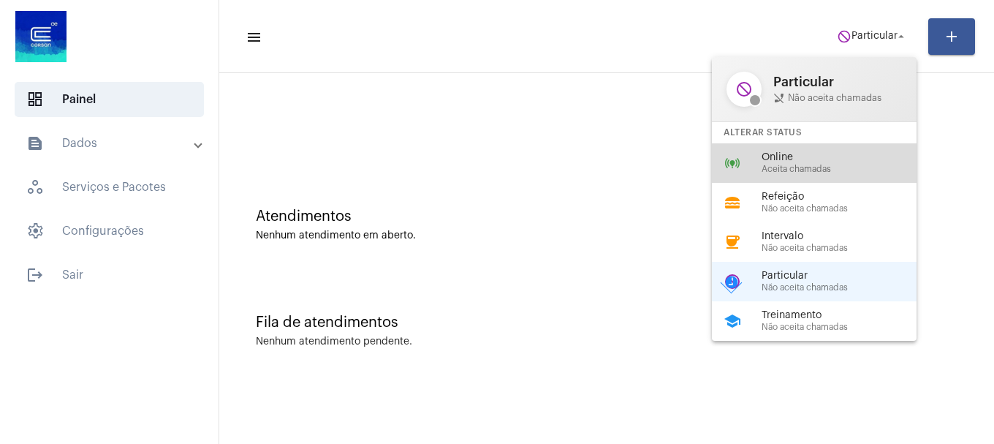
click at [814, 178] on div "online_prediction Online Aceita chamadas" at bounding box center [826, 162] width 228 height 39
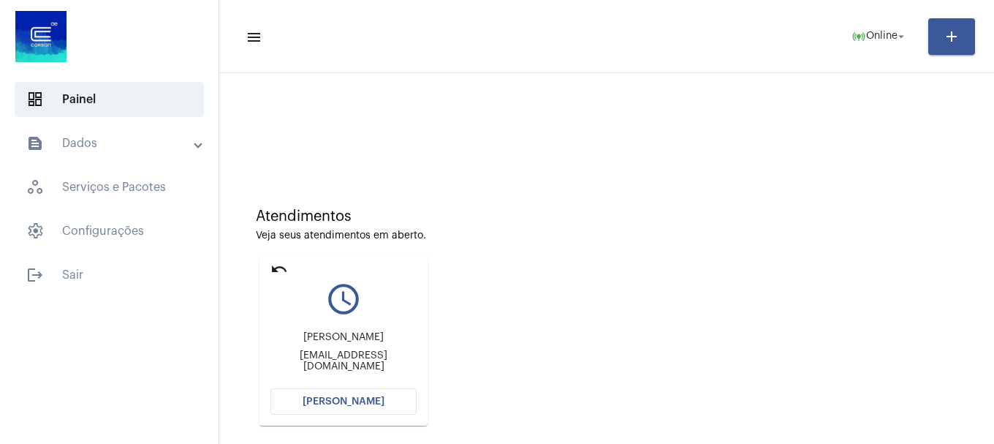
click at [356, 395] on button "[PERSON_NAME]" at bounding box center [343, 401] width 146 height 26
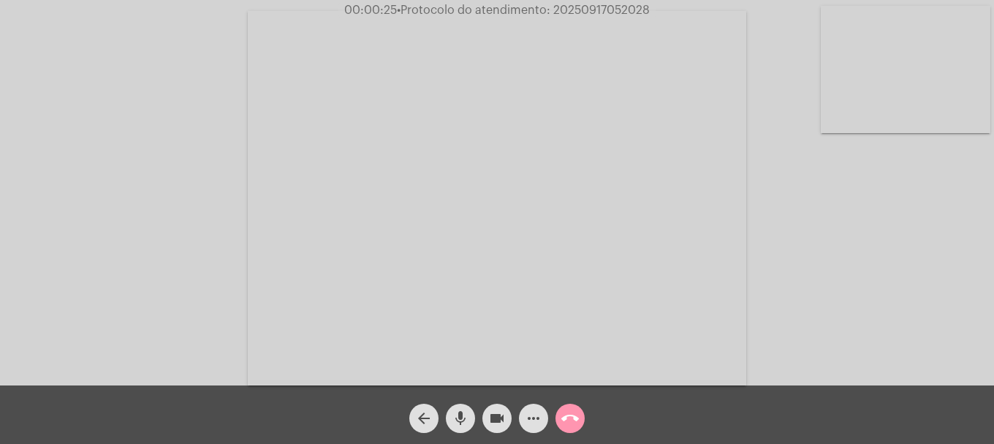
click at [472, 408] on div "mic" at bounding box center [460, 414] width 37 height 37
click at [467, 422] on mat-icon "mic_off" at bounding box center [461, 418] width 18 height 18
click at [466, 412] on mat-icon "mic" at bounding box center [461, 418] width 18 height 18
click at [466, 412] on mat-icon "mic_off" at bounding box center [461, 418] width 18 height 18
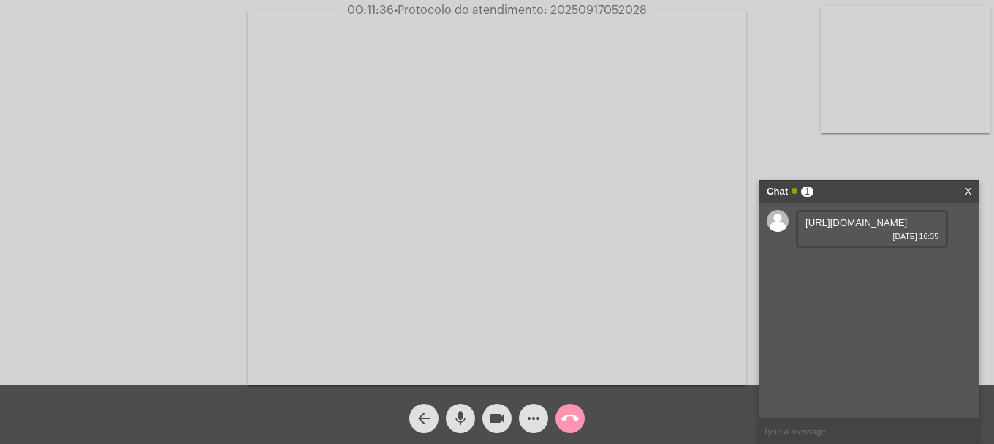
click at [833, 228] on link "https://neft-transfer-bucket.s3.amazonaws.com/temp-43f14c3f-54a1-1455-132a-4e7b…" at bounding box center [857, 222] width 102 height 11
click at [585, 9] on span "• Protocolo do atendimento: 20250917052028" at bounding box center [521, 10] width 253 height 12
copy span "20250917052028"
click at [823, 432] on input "text" at bounding box center [869, 431] width 219 height 26
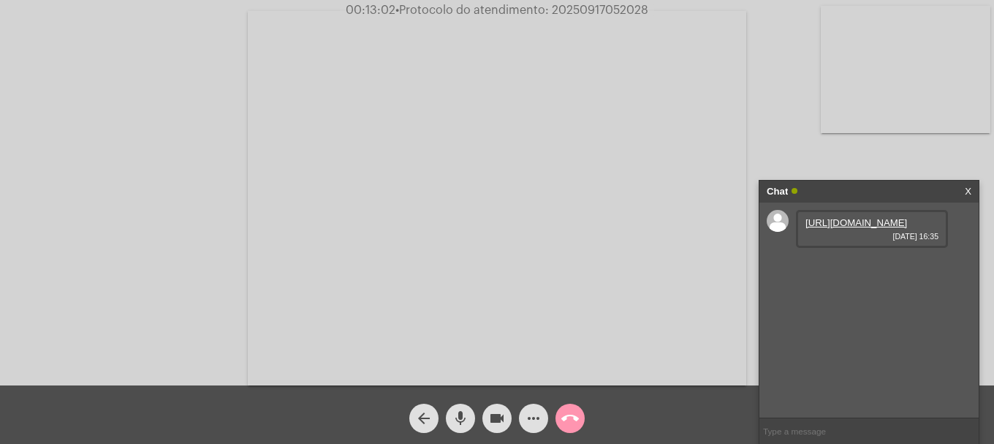
paste input "20250917052028"
type input "20250917052028"
click at [575, 409] on span "call_end" at bounding box center [570, 418] width 18 height 29
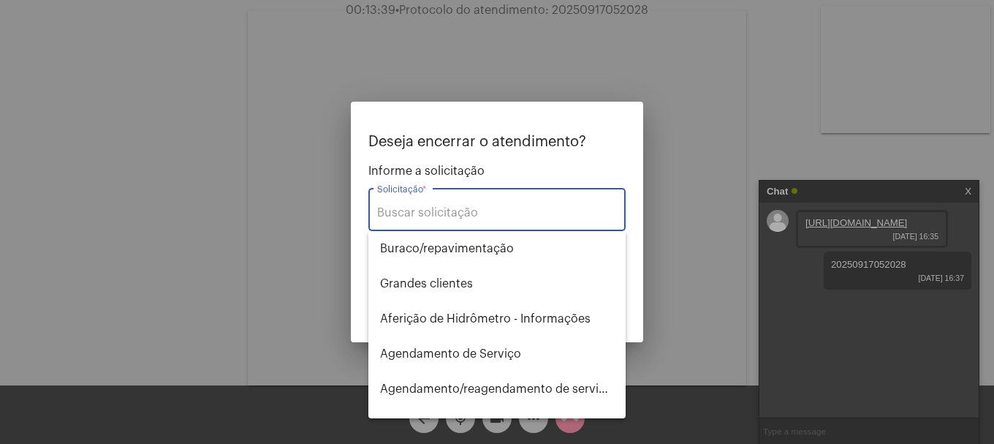
click at [466, 211] on input "Solicitação *" at bounding box center [497, 212] width 240 height 13
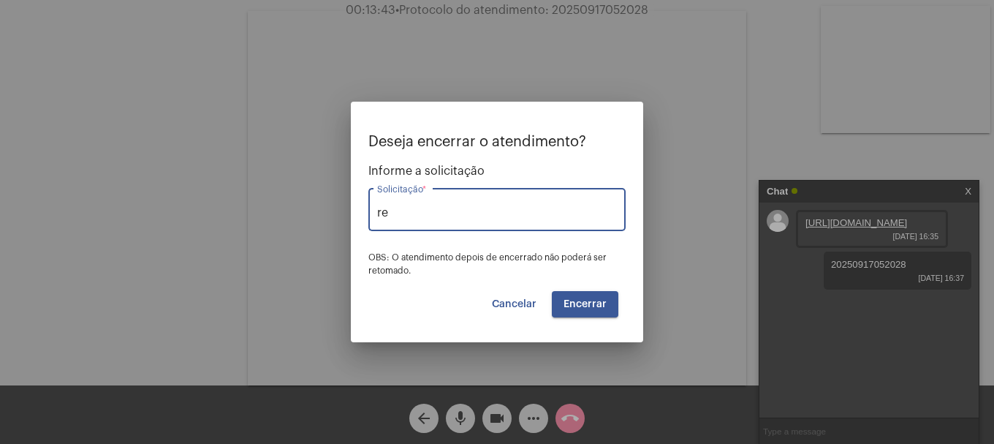
type input "r"
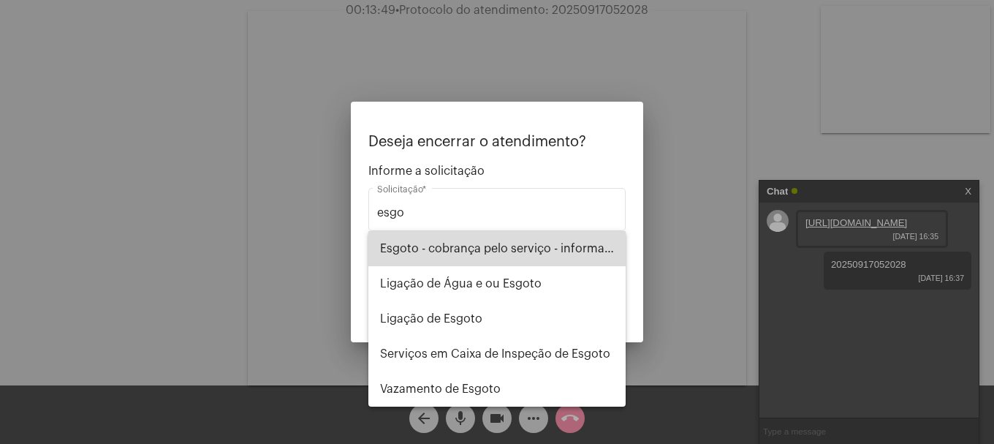
click at [485, 242] on span "Esgoto - cobrança pelo serviço - informações" at bounding box center [497, 248] width 234 height 35
type input "Esgoto - cobrança pelo serviço - informações"
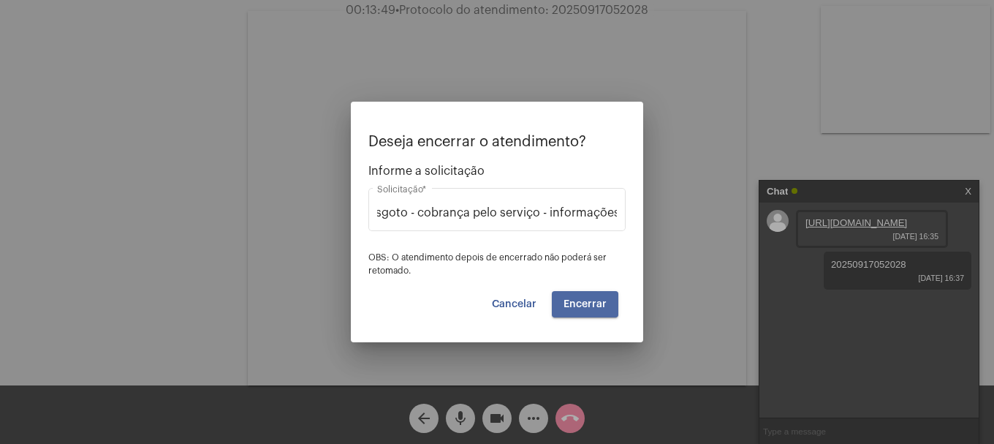
click at [573, 311] on button "Encerrar" at bounding box center [585, 304] width 67 height 26
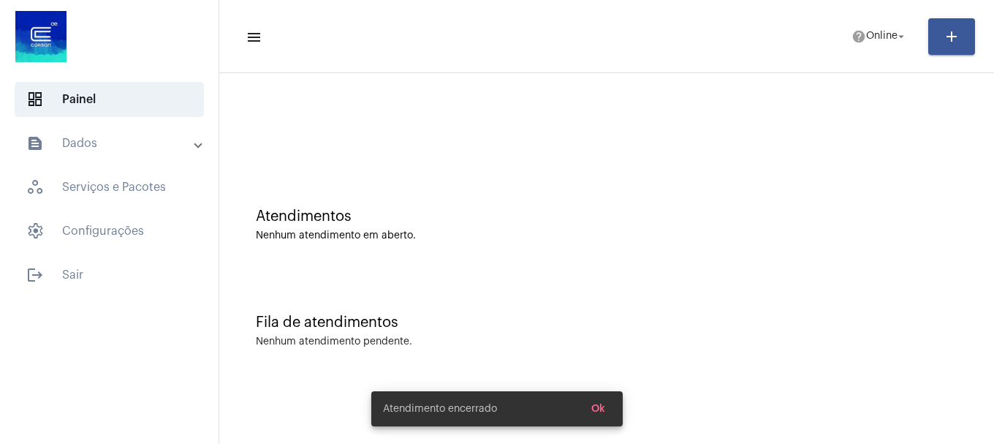
click at [869, 51] on mat-toolbar-row "menu help Online arrow_drop_down add" at bounding box center [606, 36] width 775 height 47
click at [870, 45] on span "help Online arrow_drop_down" at bounding box center [880, 36] width 56 height 26
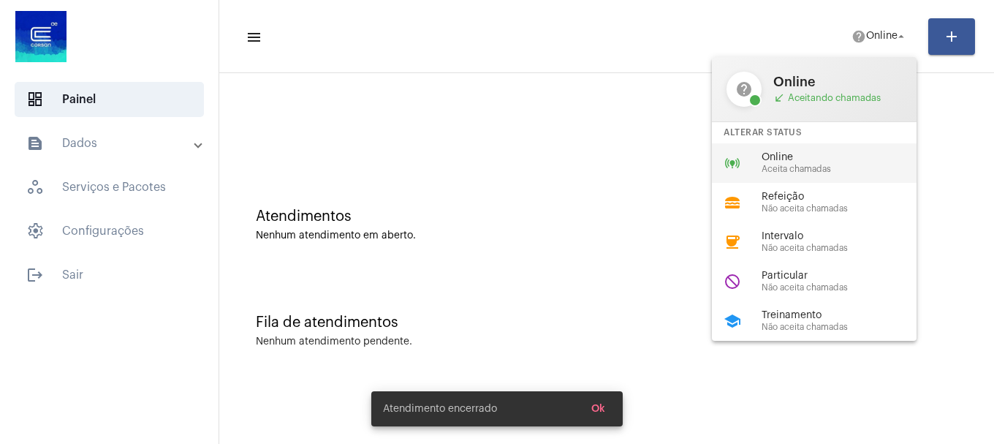
click at [819, 160] on span "Online" at bounding box center [845, 157] width 167 height 11
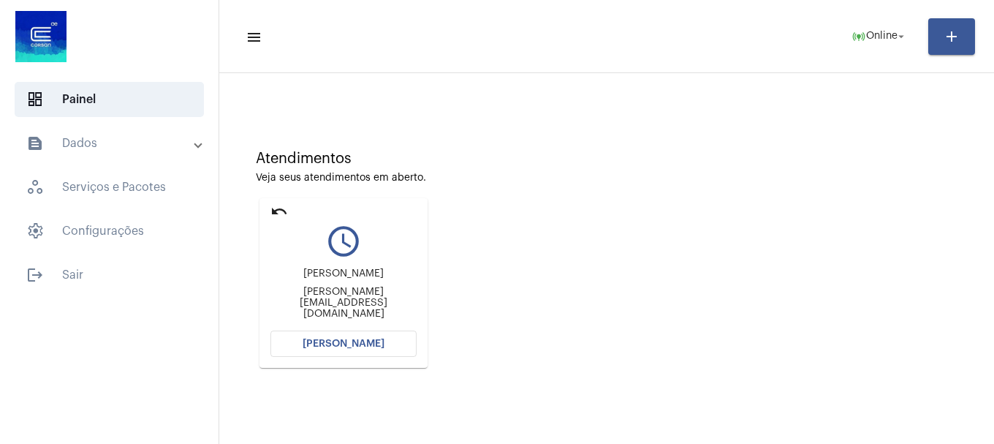
scroll to position [128, 0]
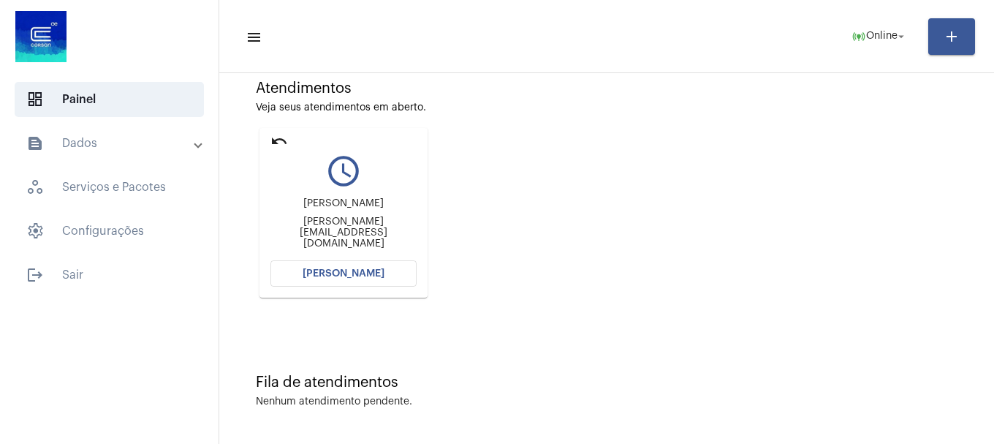
click at [334, 289] on mat-card "undo query_builder Emerson maciel da cruz emerson.comercialsj@gmail.com Abrir C…" at bounding box center [344, 213] width 168 height 170
click at [335, 284] on button "[PERSON_NAME]" at bounding box center [343, 273] width 146 height 26
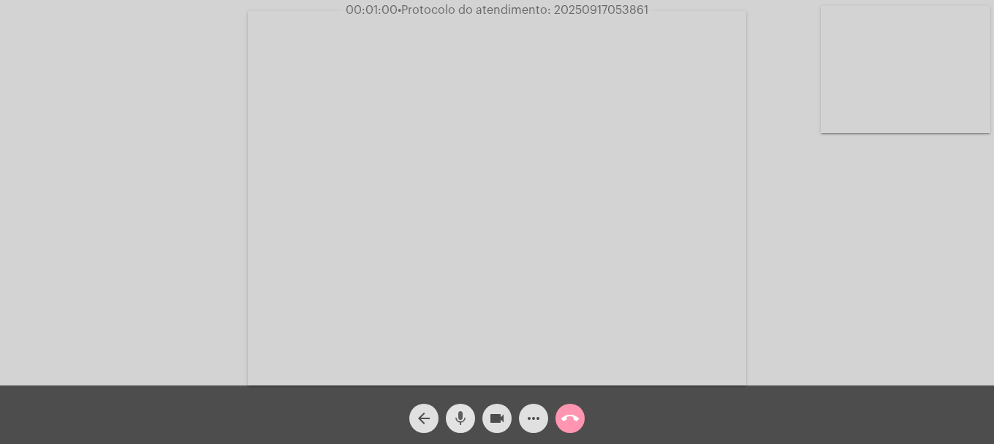
click at [462, 413] on mat-icon "mic" at bounding box center [461, 418] width 18 height 18
click at [447, 384] on video at bounding box center [497, 198] width 499 height 374
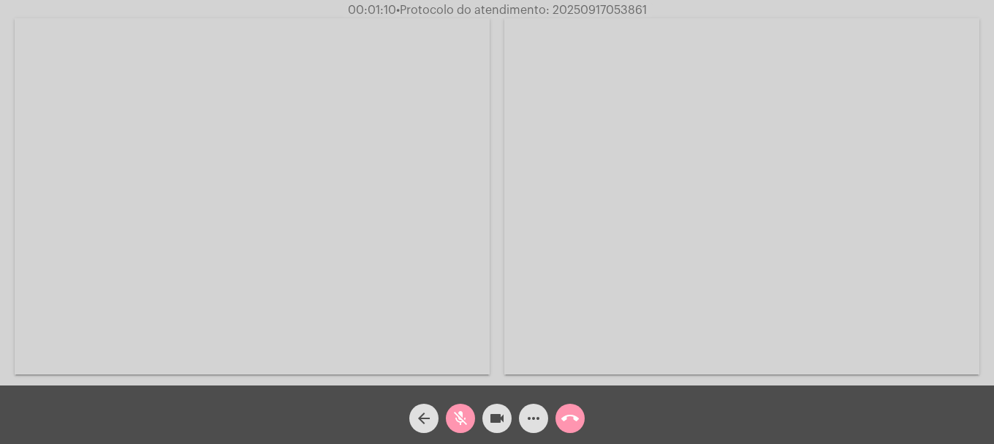
click at [458, 412] on mat-icon "mic_off" at bounding box center [461, 418] width 18 height 18
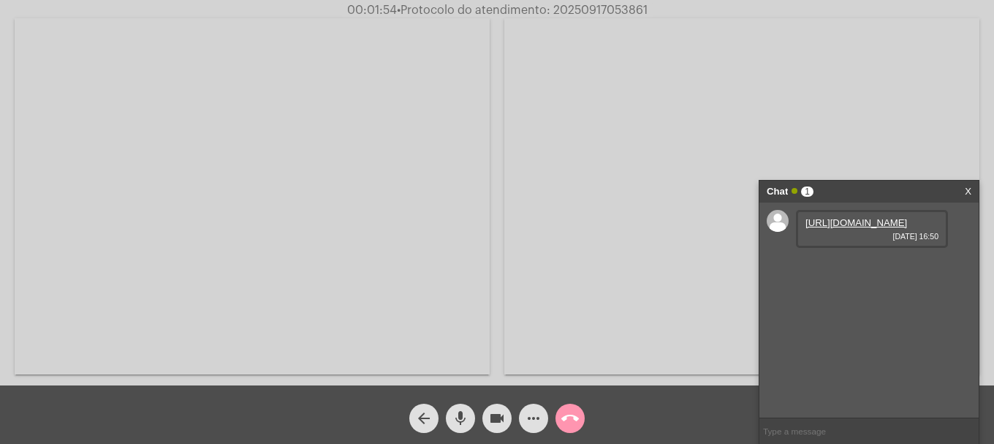
click at [825, 227] on link "https://neft-transfer-bucket.s3.amazonaws.com/temp-0f04b8f3-bc7a-d3c9-6c24-3224…" at bounding box center [857, 222] width 102 height 11
click at [308, 251] on video at bounding box center [252, 196] width 475 height 356
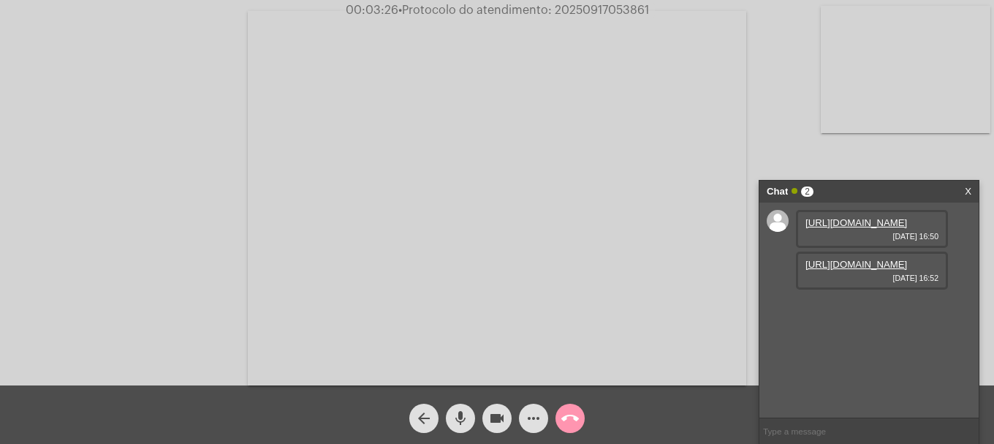
click at [848, 270] on link "https://neft-transfer-bucket.s3.amazonaws.com/temp-8c265e3a-62a0-2641-96d9-af3e…" at bounding box center [857, 264] width 102 height 11
click at [537, 420] on mat-icon "more_horiz" at bounding box center [534, 418] width 18 height 18
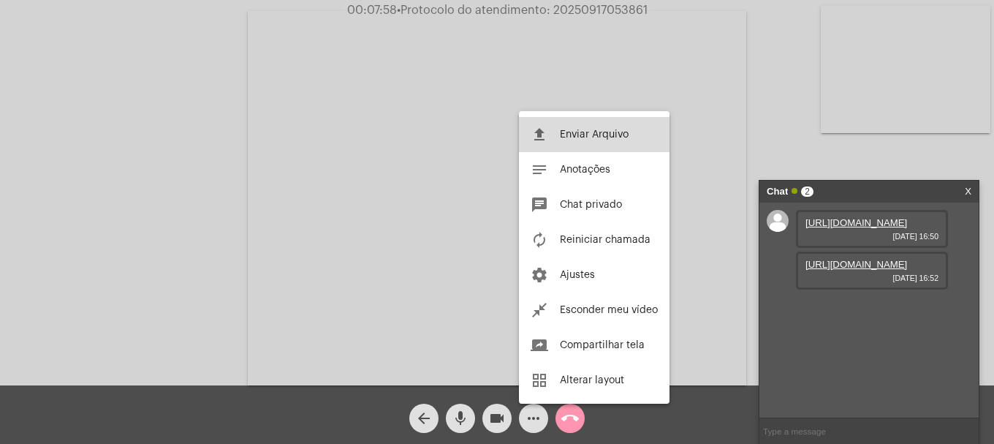
click at [569, 140] on button "file_upload Enviar Arquivo" at bounding box center [594, 134] width 151 height 35
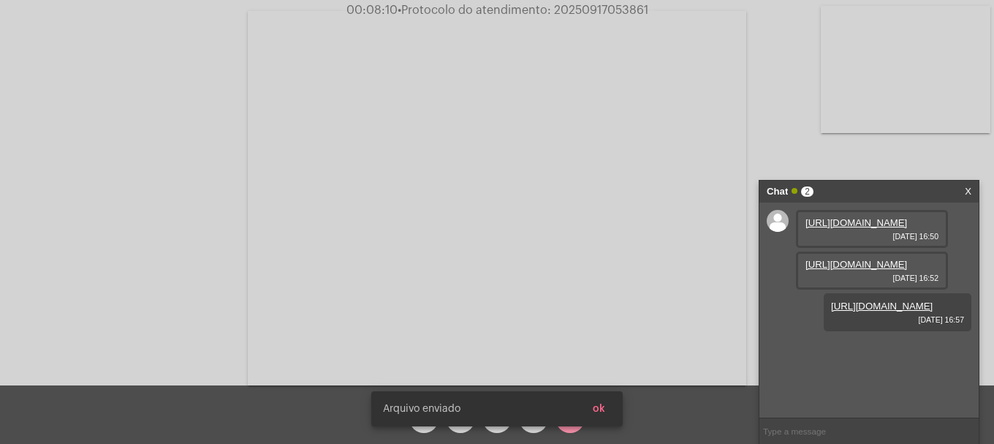
scroll to position [12, 0]
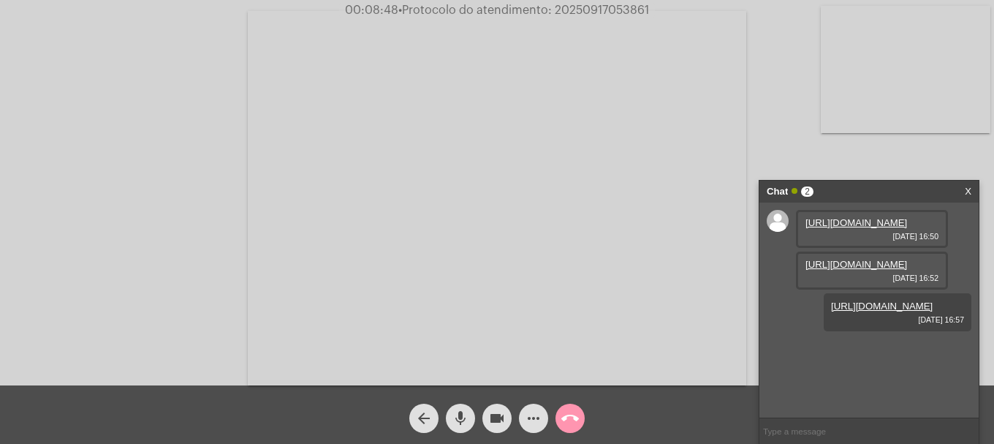
click at [597, 4] on span "00:08:48 • Protocolo do atendimento: 20250917053861" at bounding box center [497, 10] width 316 height 15
click at [597, 4] on span "00:08:49 • Protocolo do atendimento: 20250917053861" at bounding box center [497, 10] width 316 height 15
copy span "20250917053861"
click at [831, 431] on input "text" at bounding box center [869, 431] width 219 height 26
paste input "20250917053861"
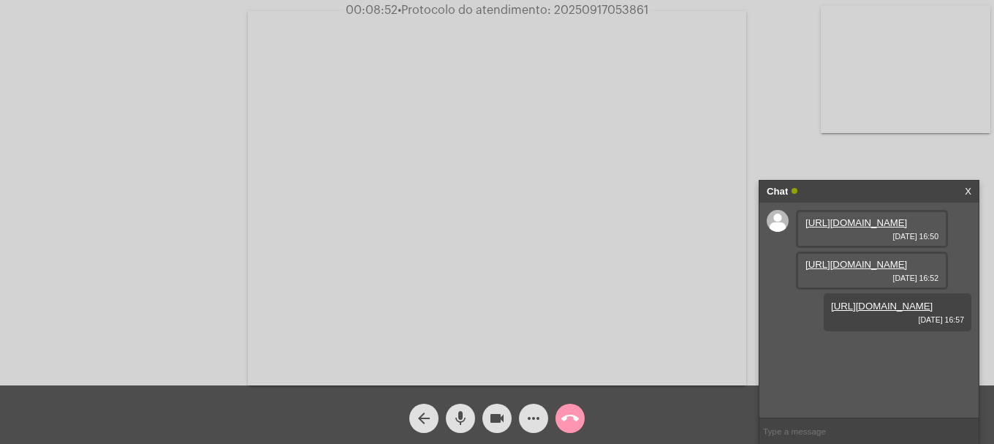
type input "20250917053861"
click at [578, 415] on mat-icon "call_end" at bounding box center [570, 418] width 18 height 18
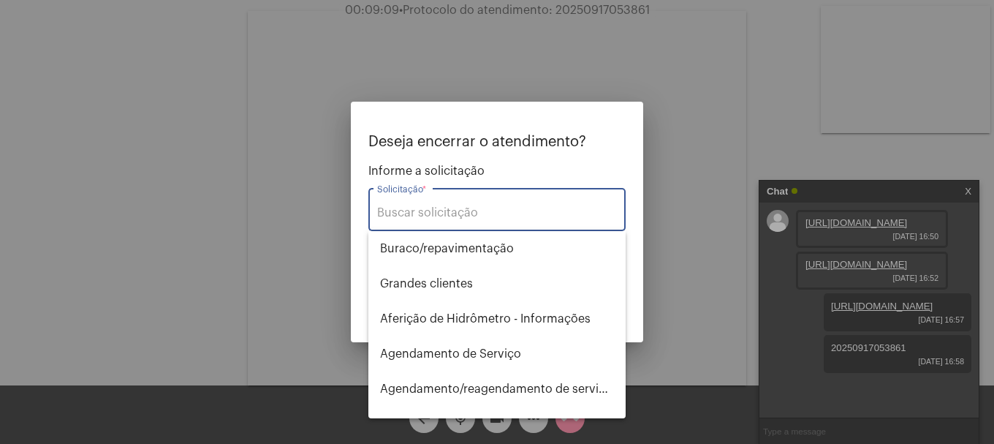
click at [459, 207] on input "Solicitação *" at bounding box center [497, 212] width 240 height 13
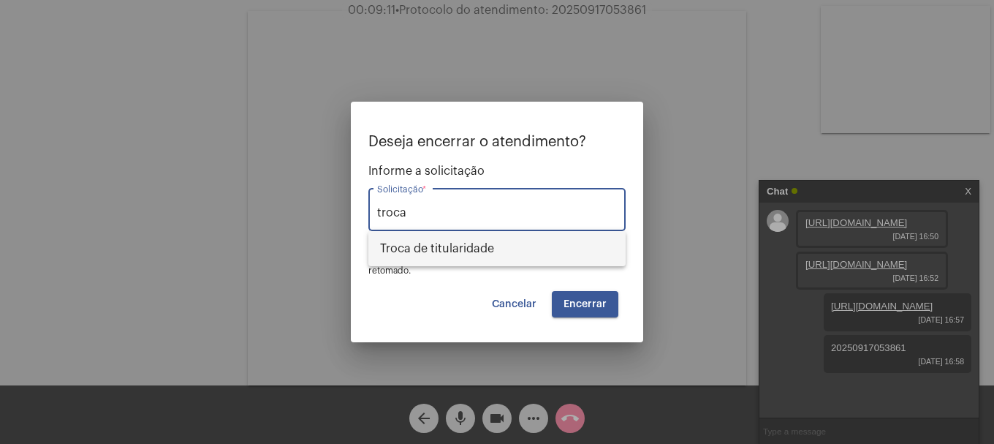
click at [467, 241] on span "Troca de titularidade" at bounding box center [497, 248] width 234 height 35
type input "Troca de titularidade"
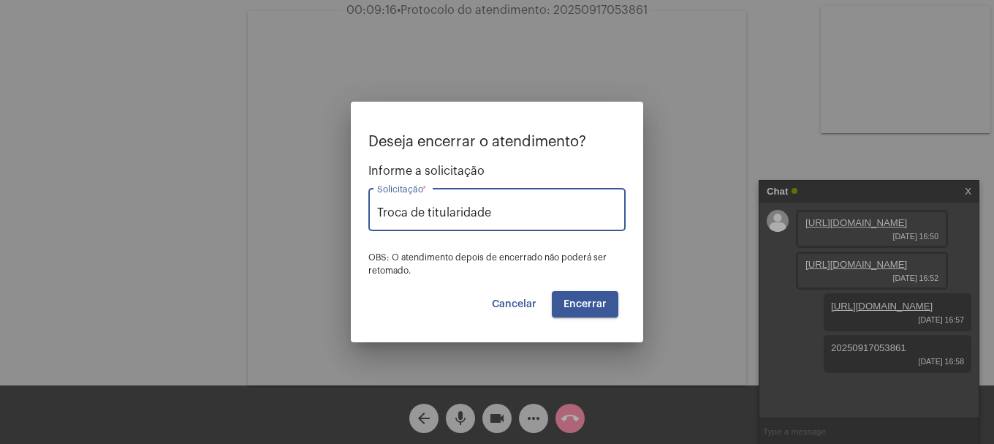
click at [589, 299] on span "Encerrar" at bounding box center [585, 304] width 43 height 10
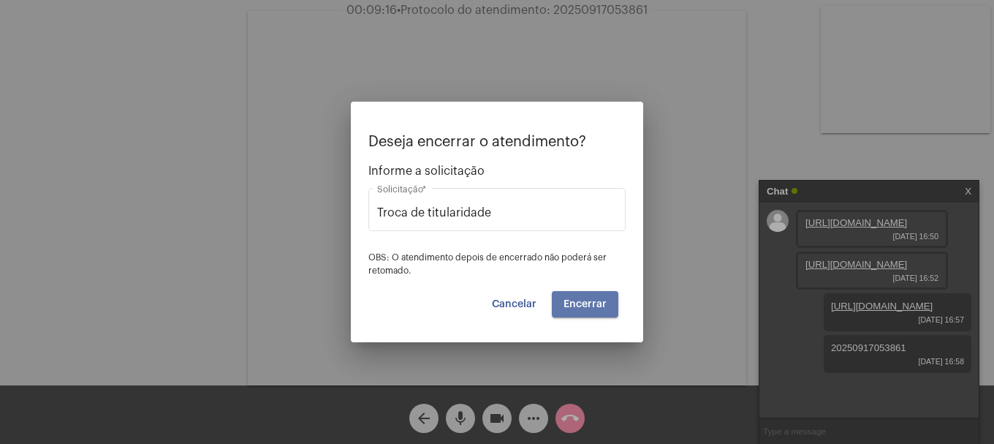
click at [589, 299] on span "Encerrar" at bounding box center [585, 304] width 43 height 10
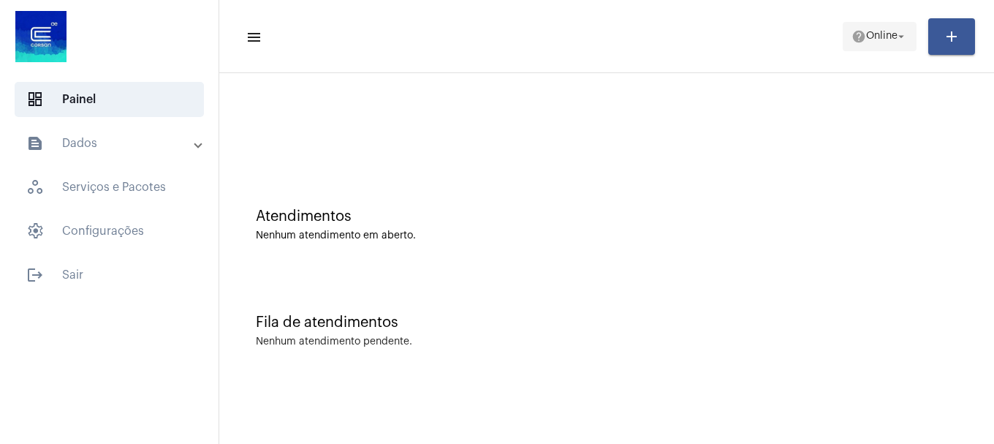
click at [883, 44] on span "help Online arrow_drop_down" at bounding box center [880, 36] width 56 height 26
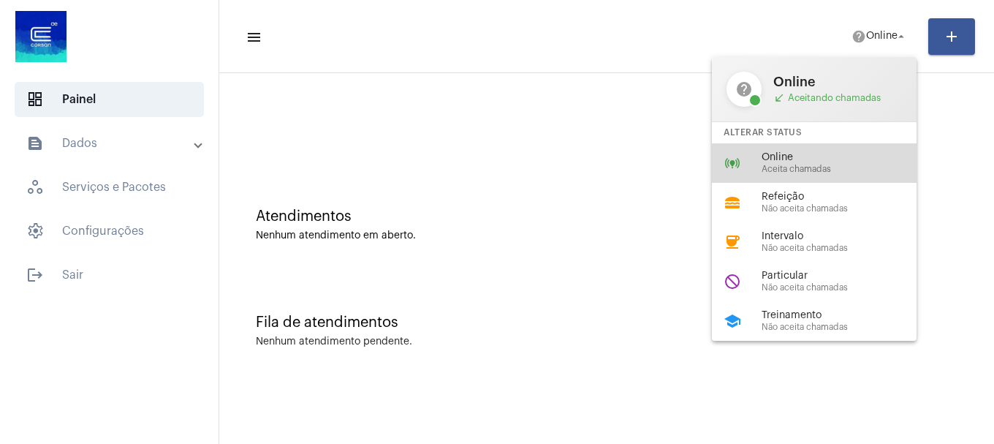
click at [840, 160] on span "Online" at bounding box center [845, 157] width 167 height 11
